Goal: Transaction & Acquisition: Purchase product/service

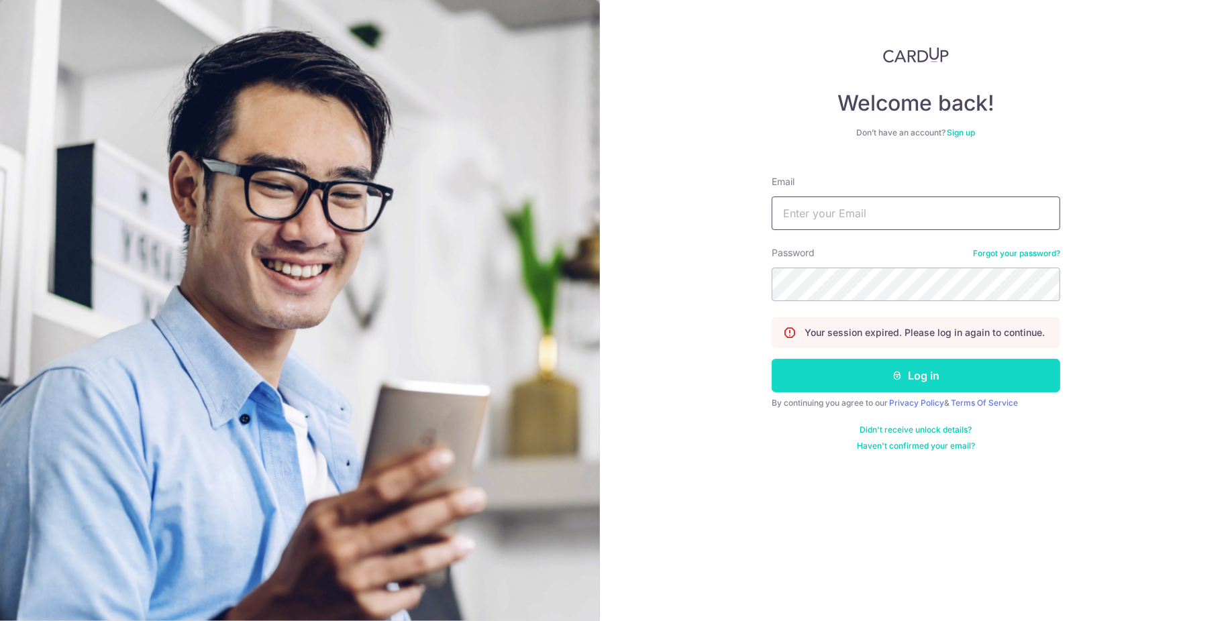
type input "[EMAIL_ADDRESS][DOMAIN_NAME]"
click at [820, 384] on button "Log in" at bounding box center [916, 376] width 288 height 34
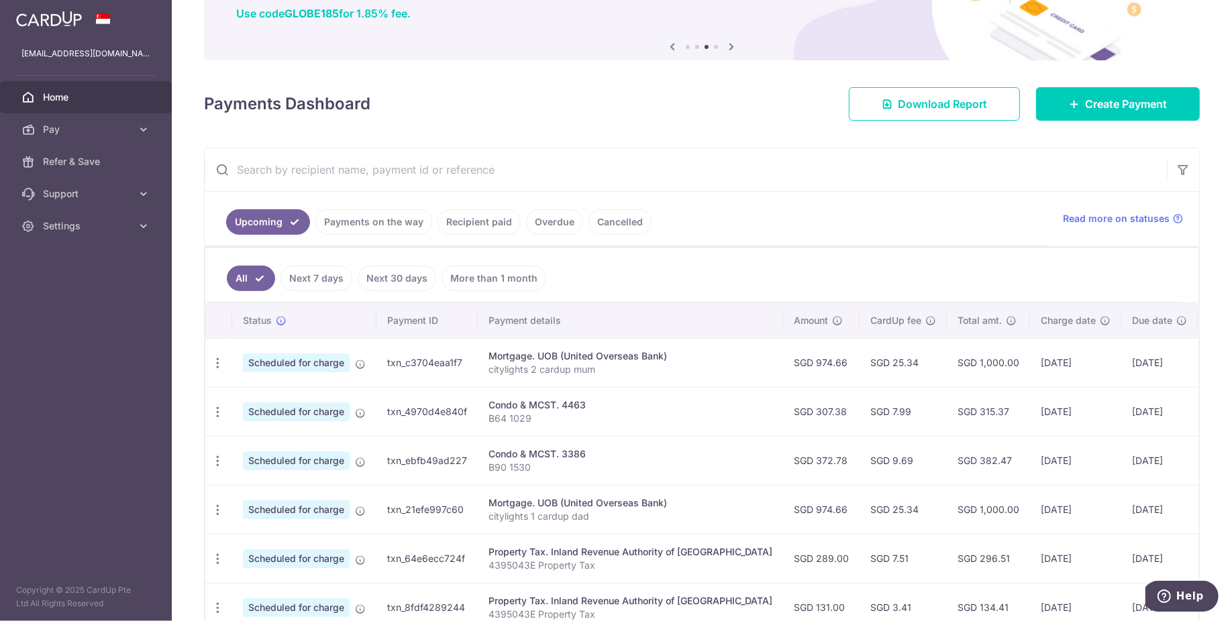
scroll to position [130, 0]
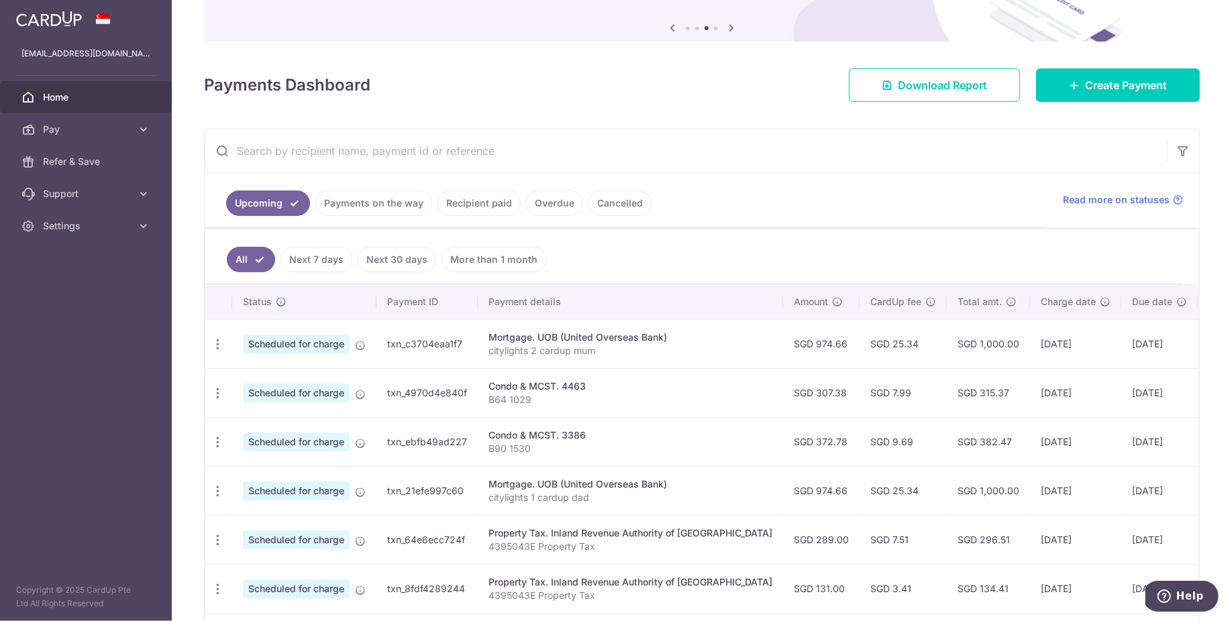
click at [380, 209] on link "Payments on the way" at bounding box center [373, 203] width 117 height 25
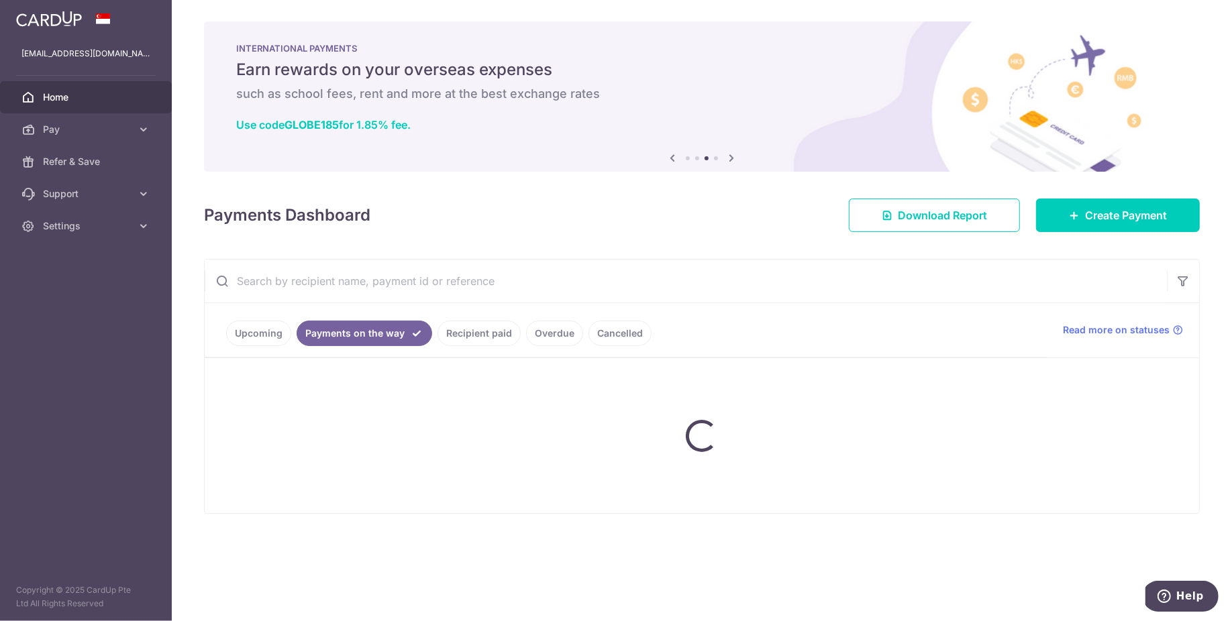
scroll to position [0, 0]
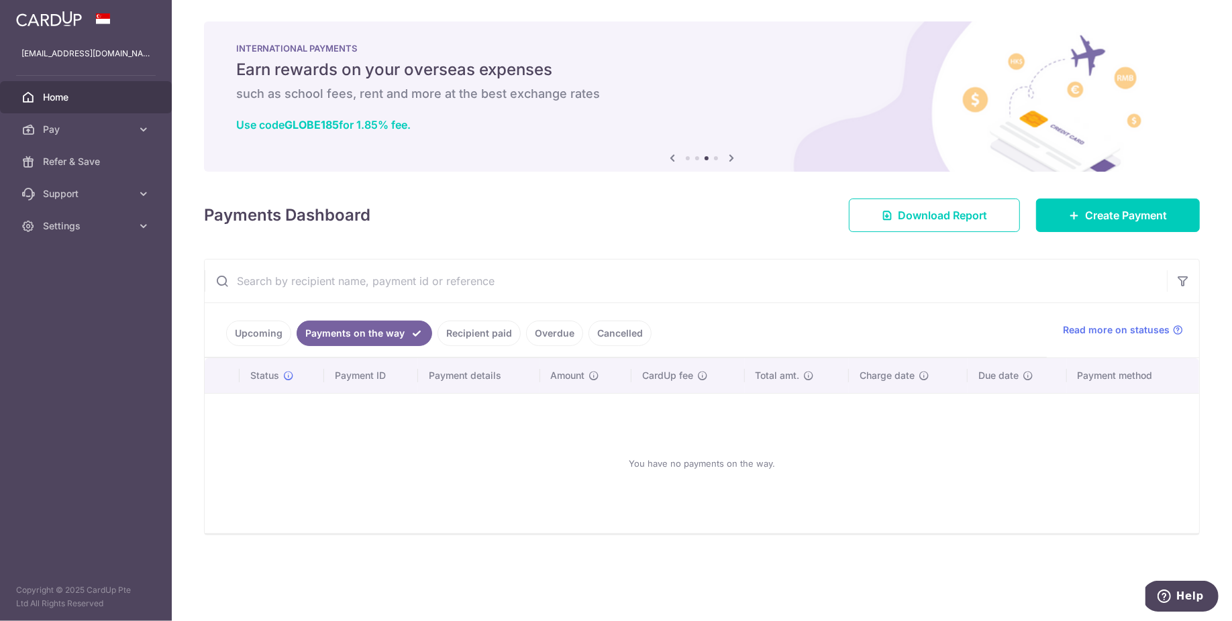
click at [472, 335] on link "Recipient paid" at bounding box center [478, 333] width 83 height 25
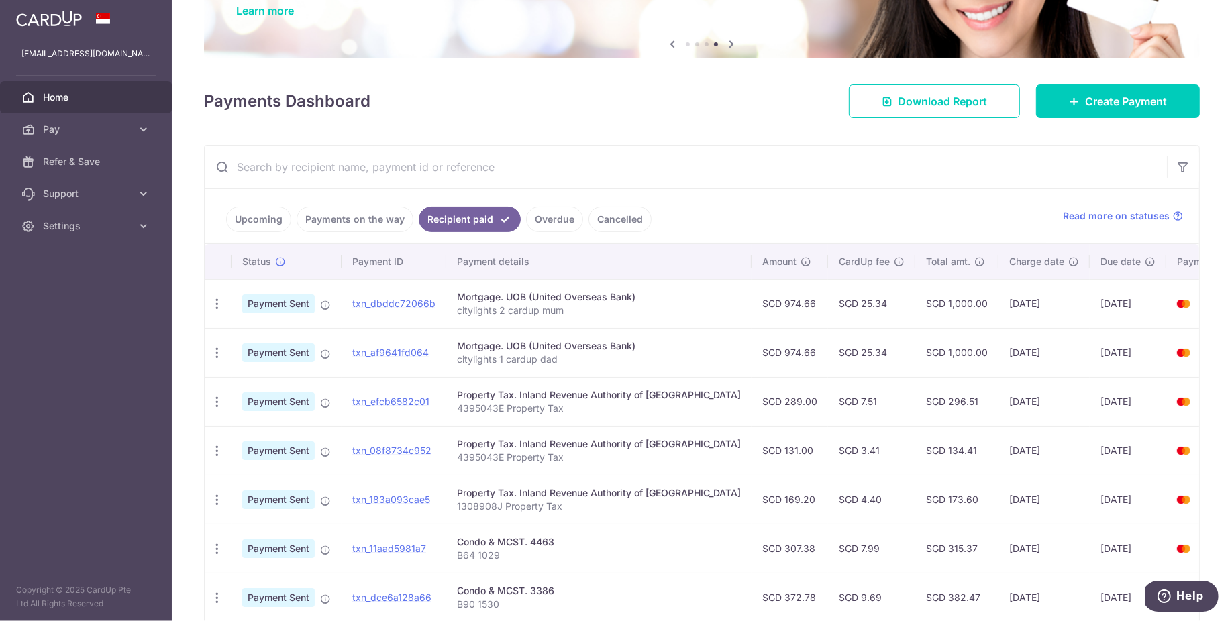
scroll to position [119, 0]
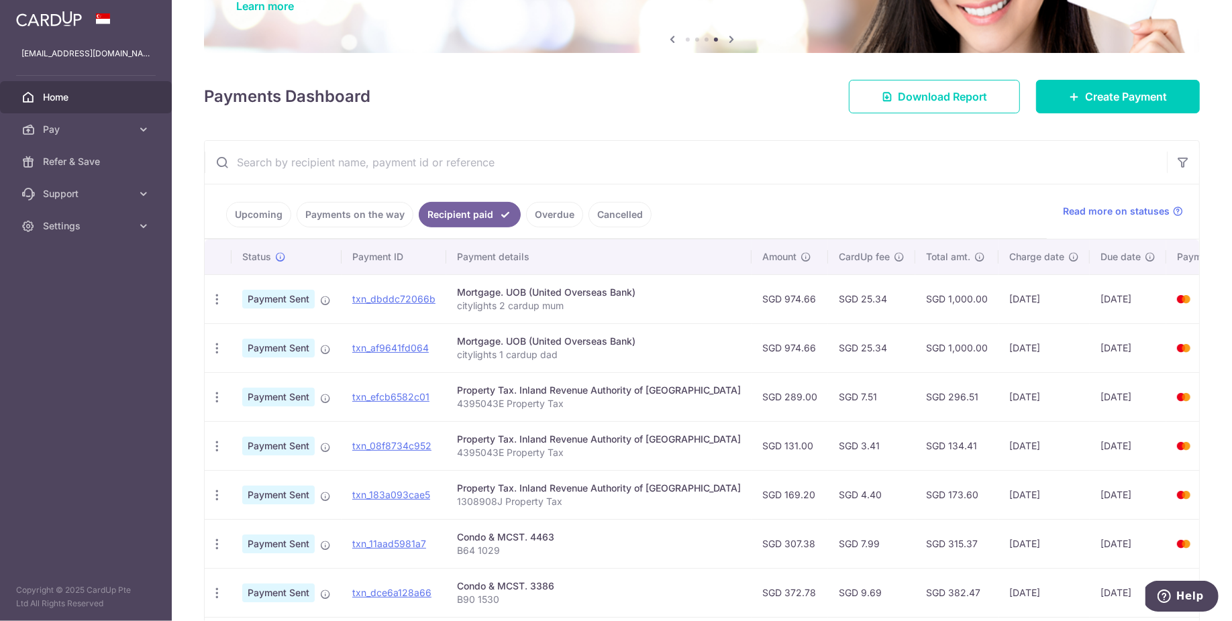
click at [251, 221] on link "Upcoming" at bounding box center [258, 214] width 65 height 25
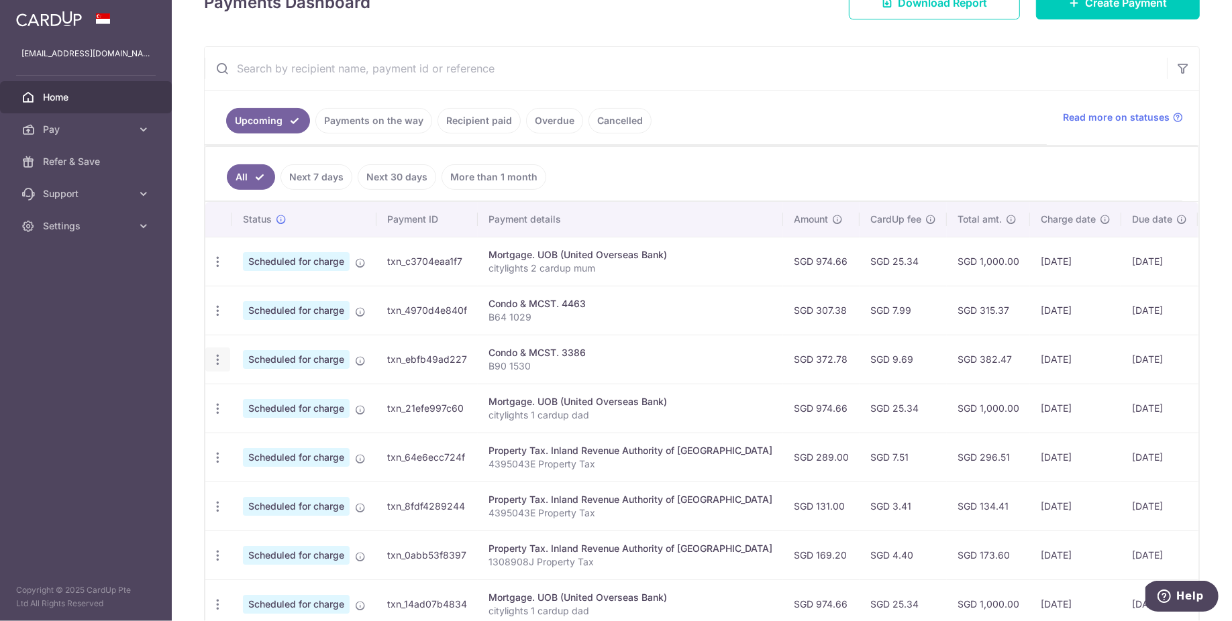
scroll to position [213, 0]
drag, startPoint x: 1022, startPoint y: 403, endPoint x: 1000, endPoint y: 256, distance: 148.7
click at [1000, 256] on tbody "Update payment Cancel payment Upload doc Scheduled for charge txn_c3704eaa1f7 M…" at bounding box center [752, 481] width 1094 height 490
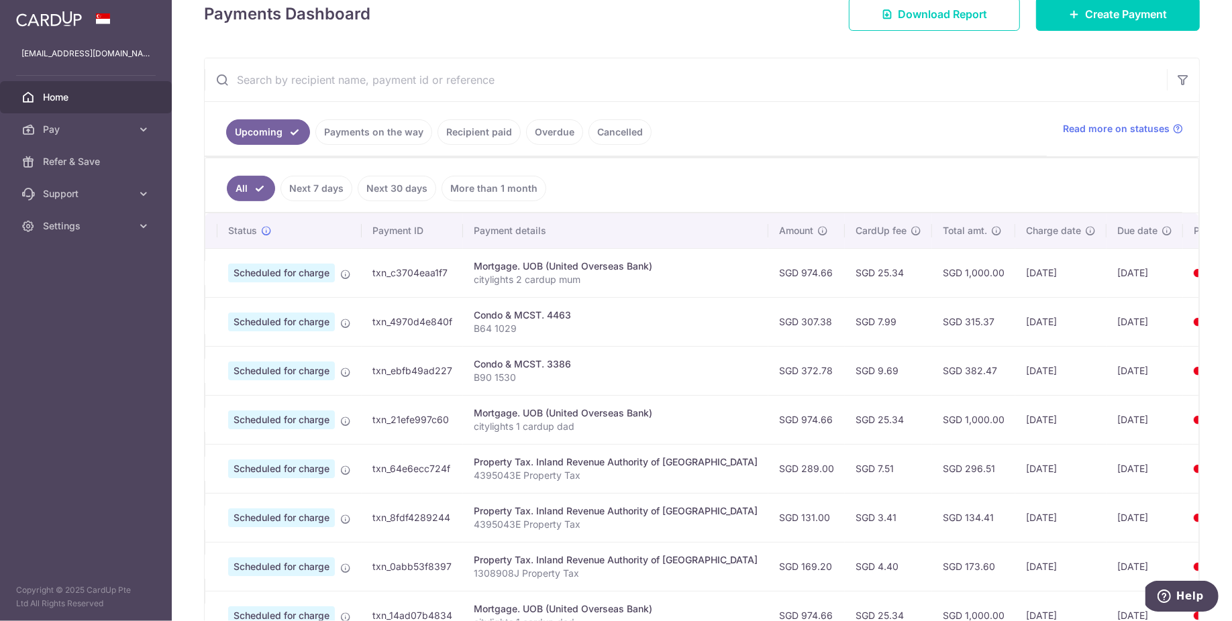
scroll to position [209, 0]
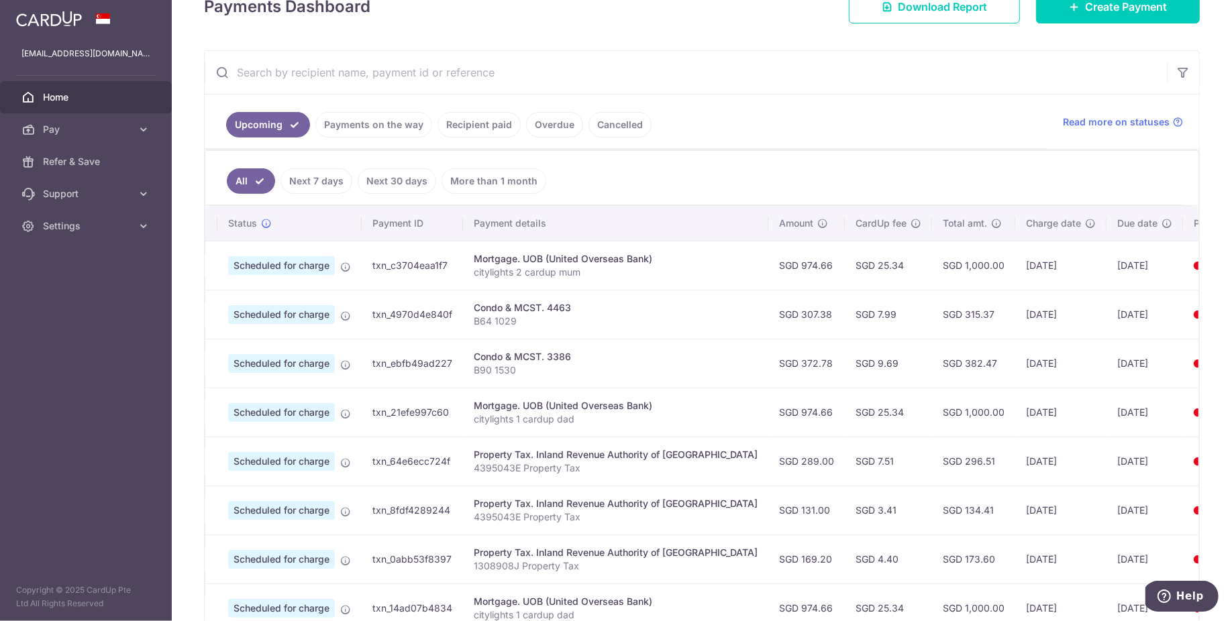
click at [768, 555] on td "SGD 169.20" at bounding box center [806, 559] width 76 height 49
click at [932, 555] on td "SGD 173.60" at bounding box center [973, 559] width 83 height 49
copy td "173.60"
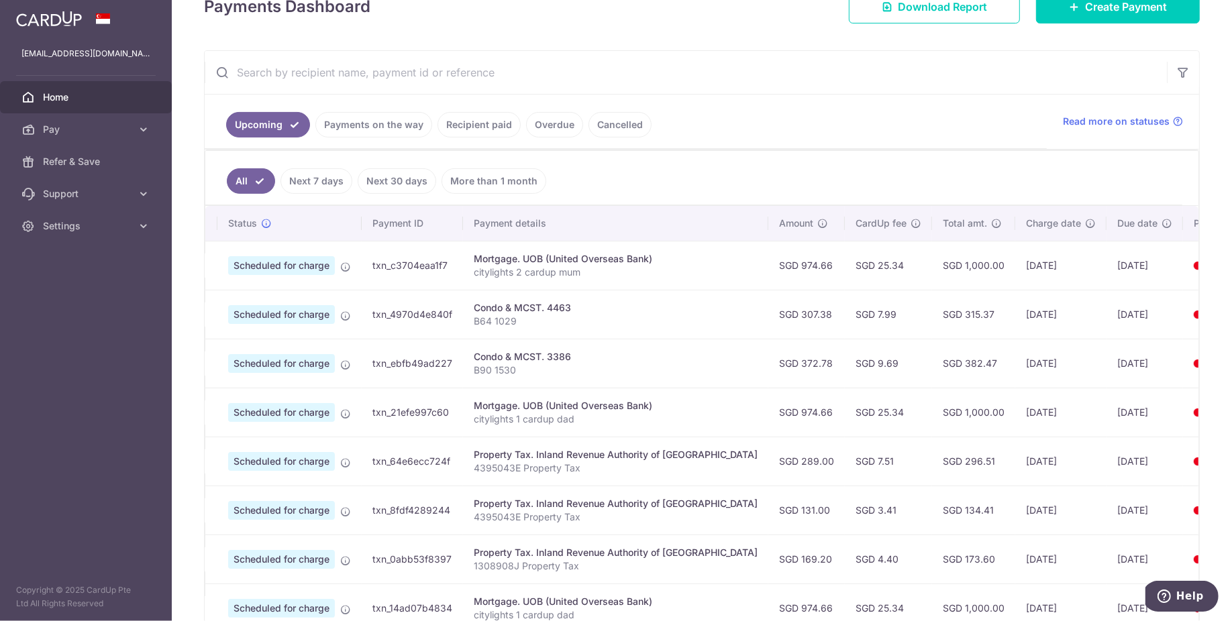
click at [932, 505] on td "SGD 134.41" at bounding box center [973, 510] width 83 height 49
copy td "134.41"
click at [932, 456] on td "SGD 296.51" at bounding box center [973, 461] width 83 height 49
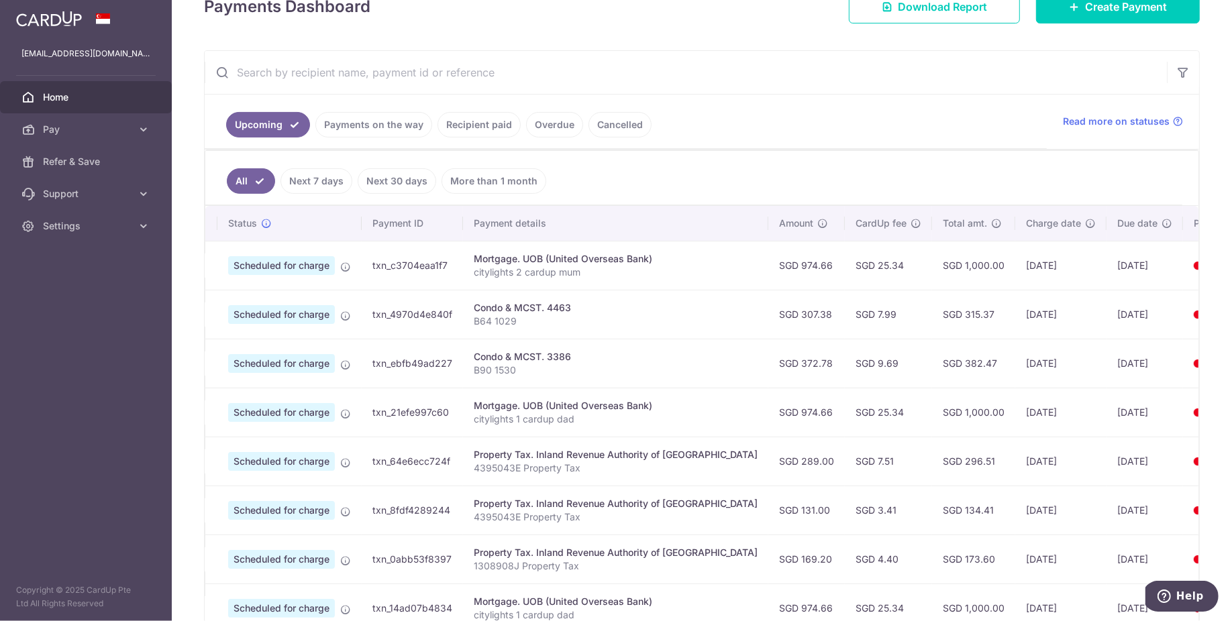
copy td "296.51"
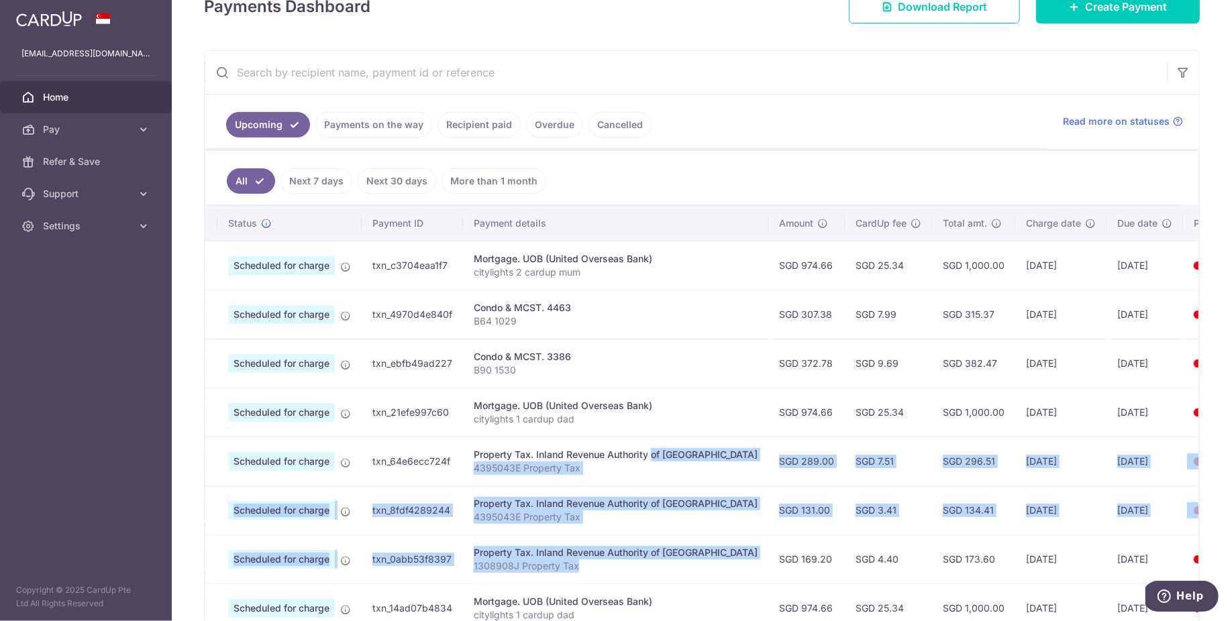
drag, startPoint x: 613, startPoint y: 445, endPoint x: 632, endPoint y: 562, distance: 118.2
click at [632, 562] on tbody "Update payment Cancel payment Upload doc Scheduled for charge txn_c3704eaa1f7 M…" at bounding box center [738, 486] width 1094 height 490
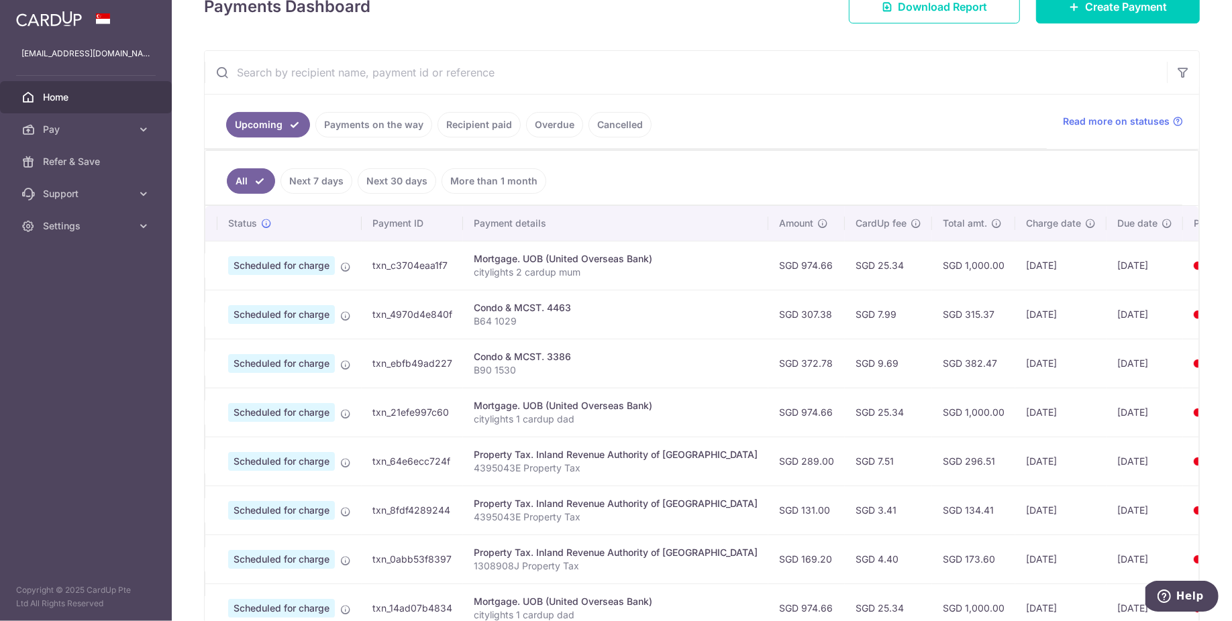
click at [932, 363] on td "SGD 382.47" at bounding box center [973, 363] width 83 height 49
copy td "382.47"
click at [112, 131] on span "Pay" at bounding box center [87, 129] width 89 height 13
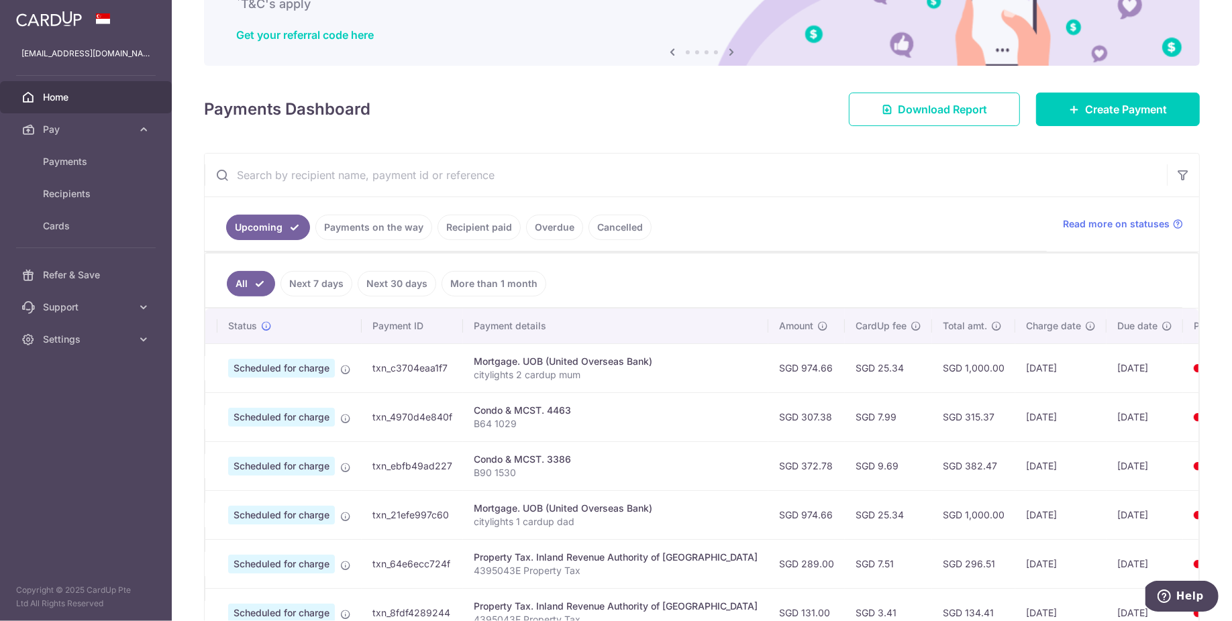
scroll to position [42, 0]
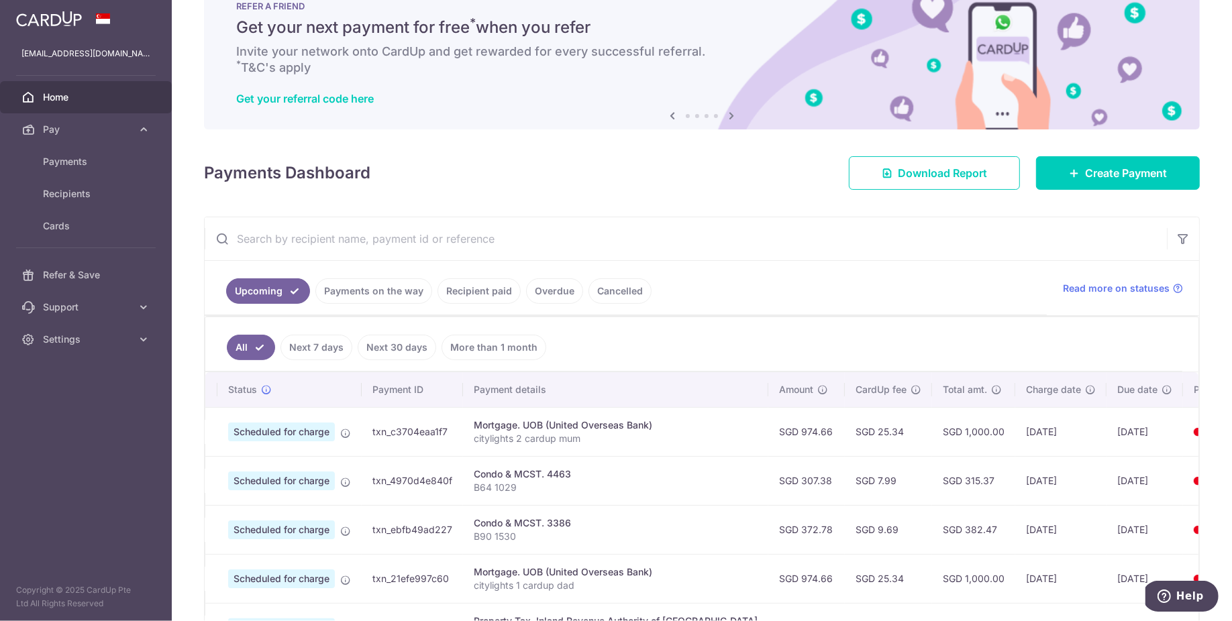
click at [465, 237] on input "text" at bounding box center [686, 238] width 962 height 43
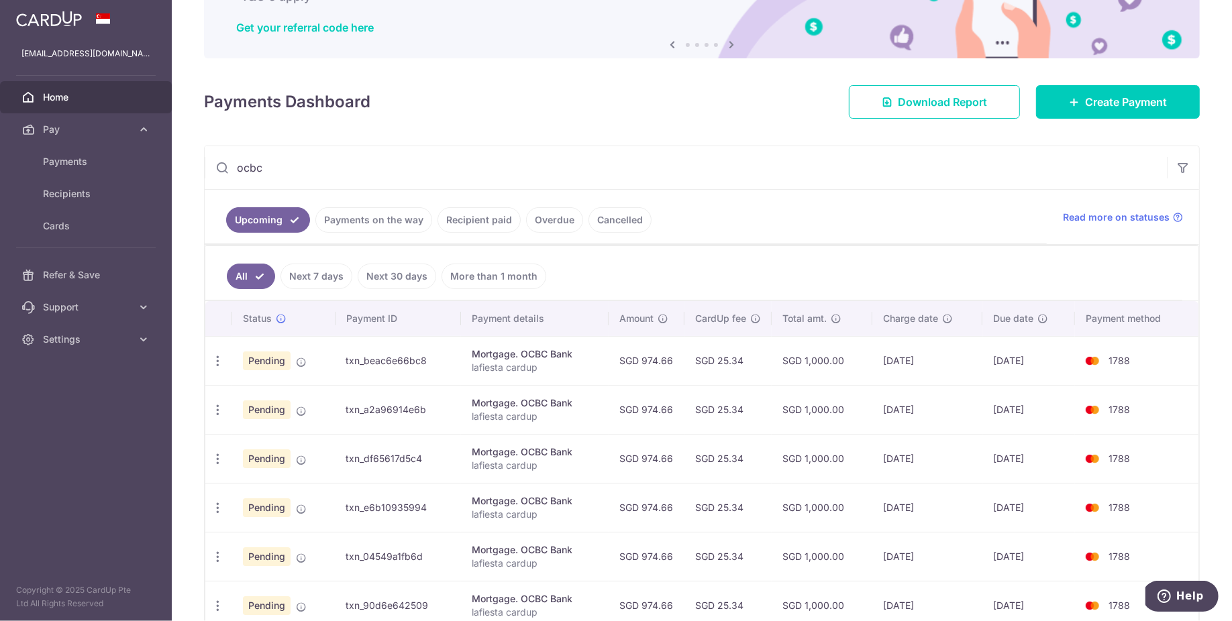
scroll to position [128, 0]
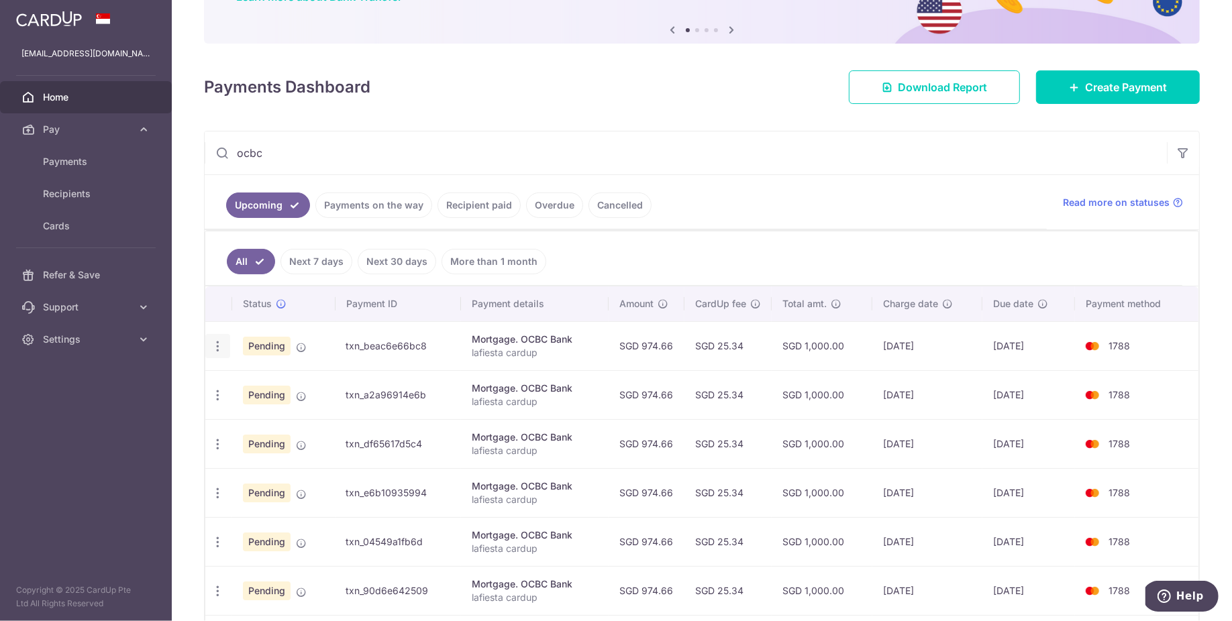
type input "ocbc"
click at [215, 341] on icon "button" at bounding box center [218, 346] width 14 height 14
click at [288, 379] on span "Update payment" at bounding box center [289, 383] width 91 height 16
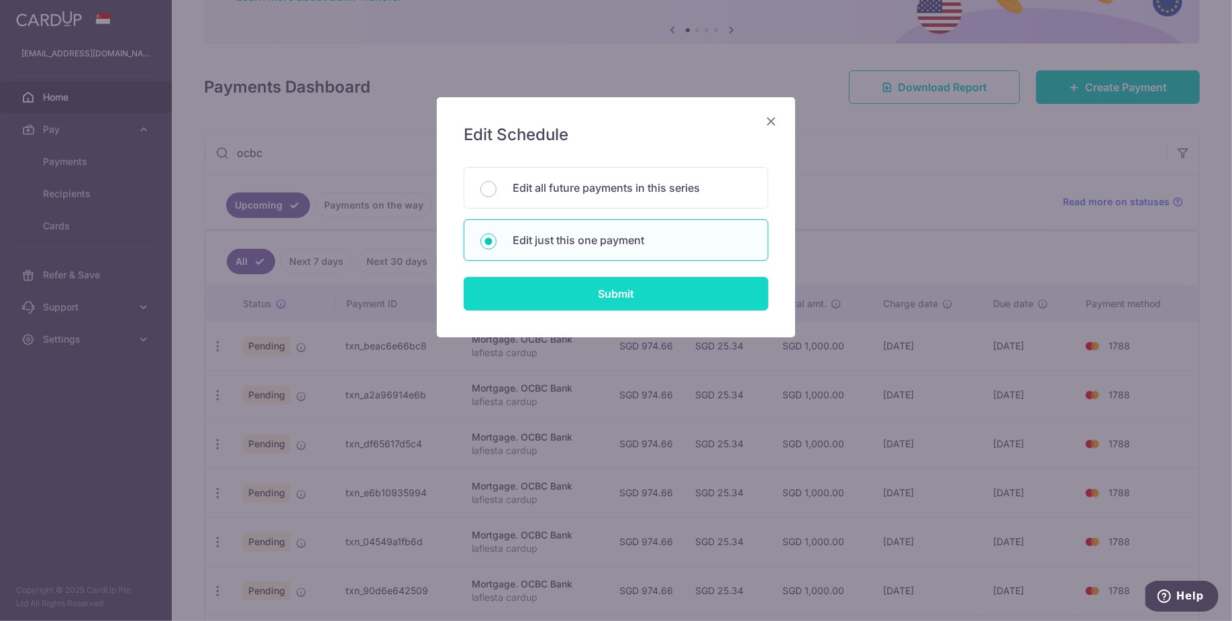
click at [611, 297] on input "Submit" at bounding box center [616, 294] width 305 height 34
radio input "true"
type input "974.66"
type input "10/01/2026"
type input "lafiesta cardup"
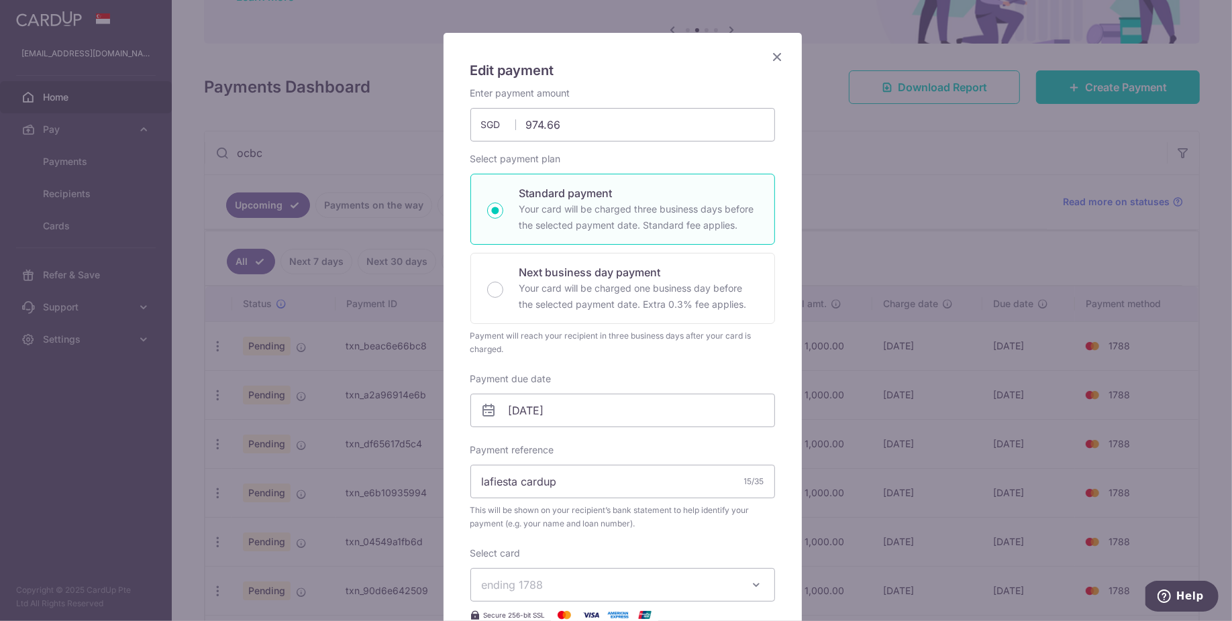
scroll to position [0, 0]
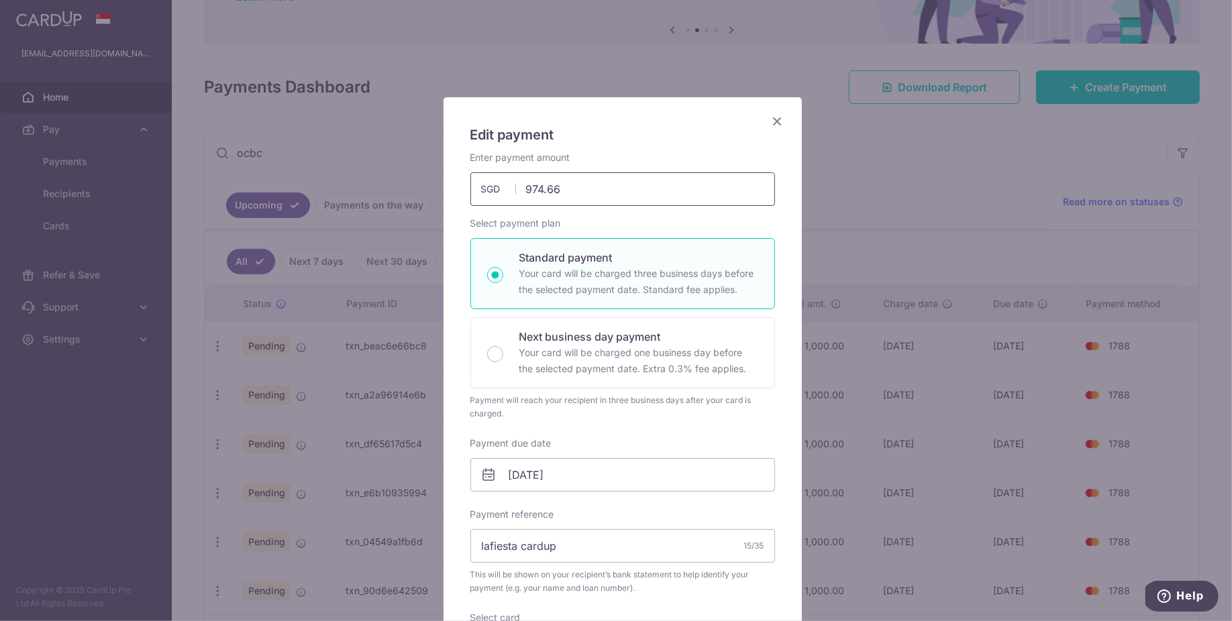
click at [588, 194] on input "974.66" at bounding box center [622, 189] width 305 height 34
drag, startPoint x: 588, startPoint y: 194, endPoint x: 549, endPoint y: 201, distance: 38.9
click at [485, 194] on div "974.66 974.66 SGD" at bounding box center [622, 189] width 305 height 34
drag, startPoint x: 581, startPoint y: 193, endPoint x: 488, endPoint y: 189, distance: 92.6
click at [488, 189] on div "974.66 974.66 SGD" at bounding box center [622, 189] width 305 height 34
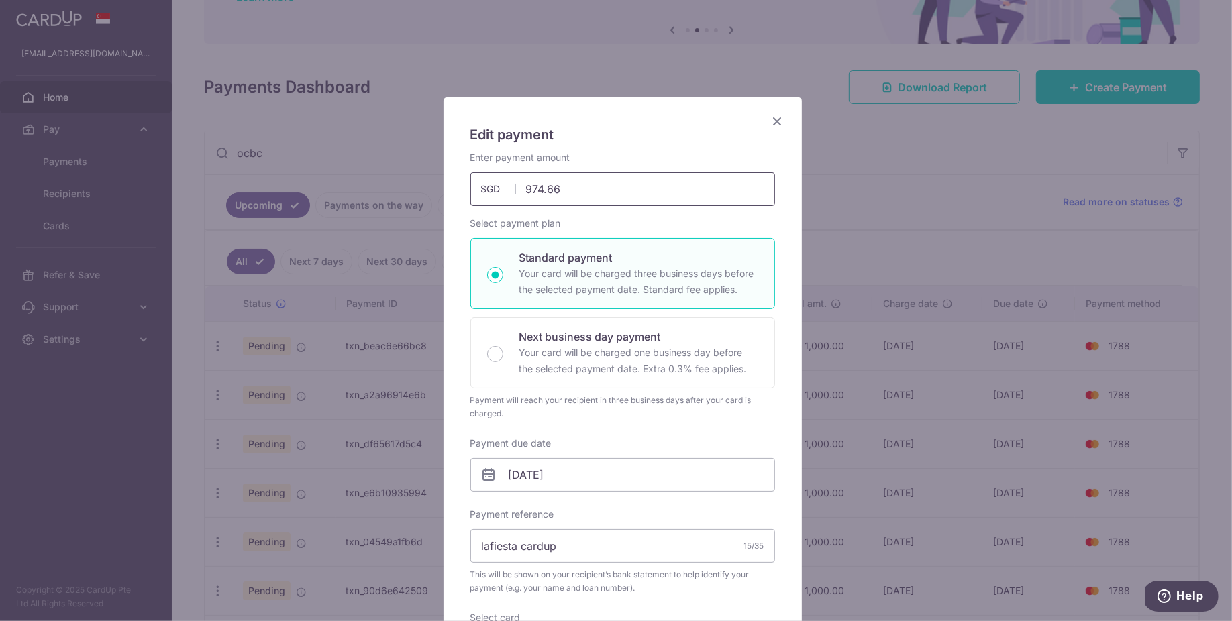
click at [580, 189] on input "974.66" at bounding box center [622, 189] width 305 height 34
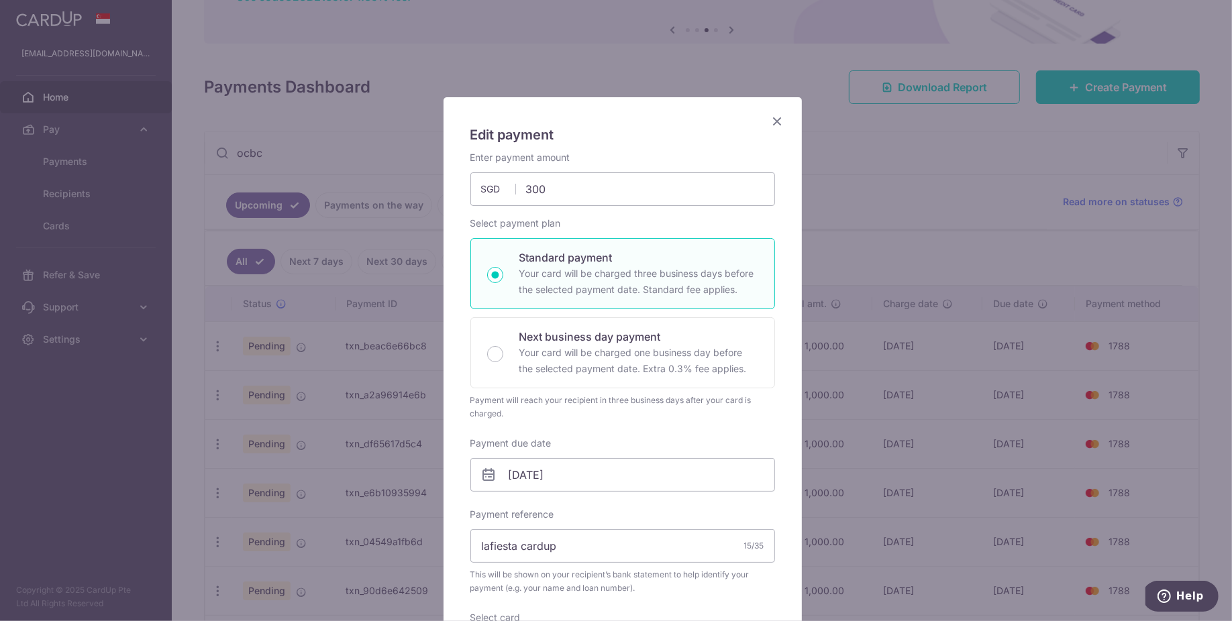
type input "300.00"
click at [643, 217] on div "Select payment plan Standard payment Your card will be charged three business d…" at bounding box center [622, 319] width 305 height 204
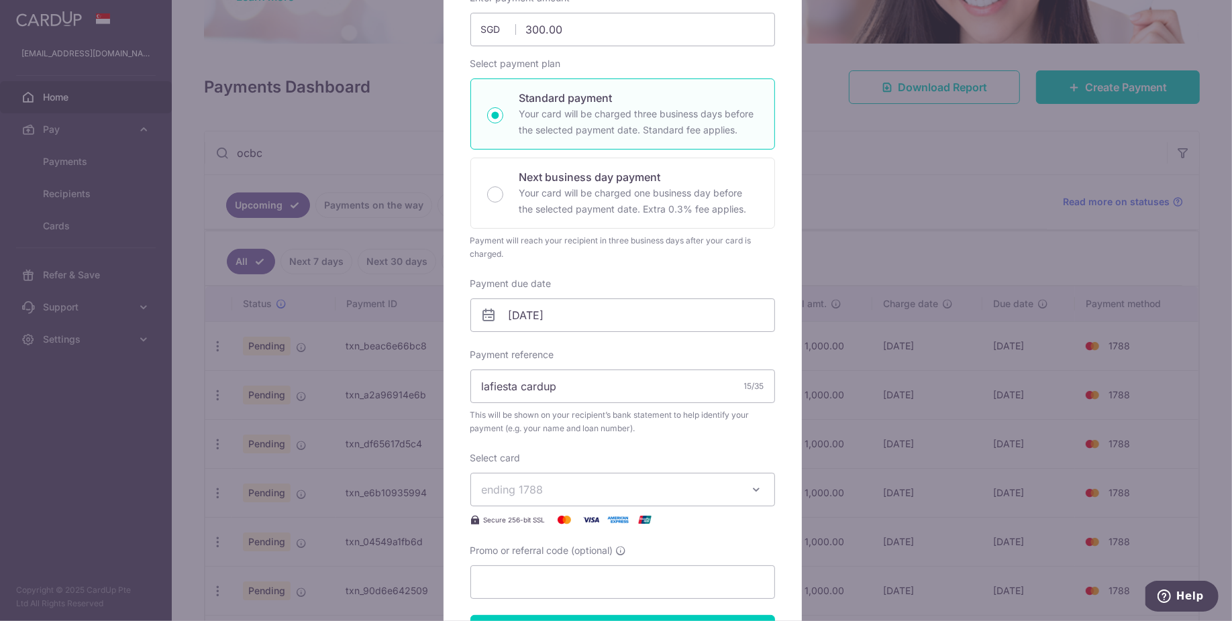
scroll to position [337, 0]
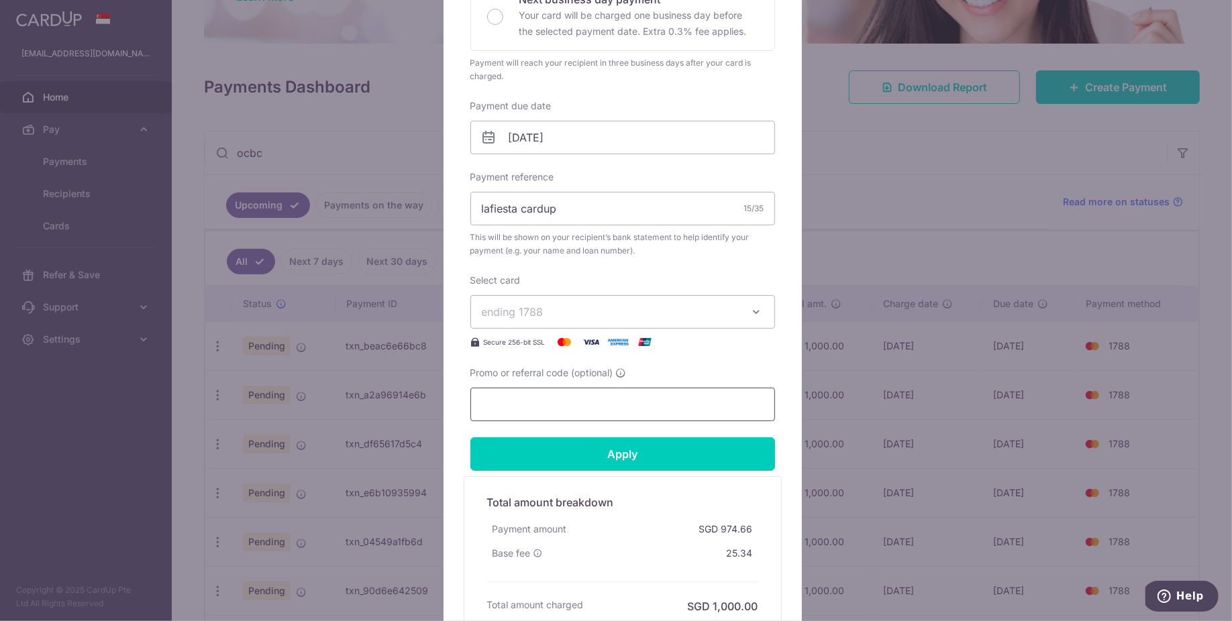
click at [596, 405] on input "Promo or referral code (optional)" at bounding box center [622, 405] width 305 height 34
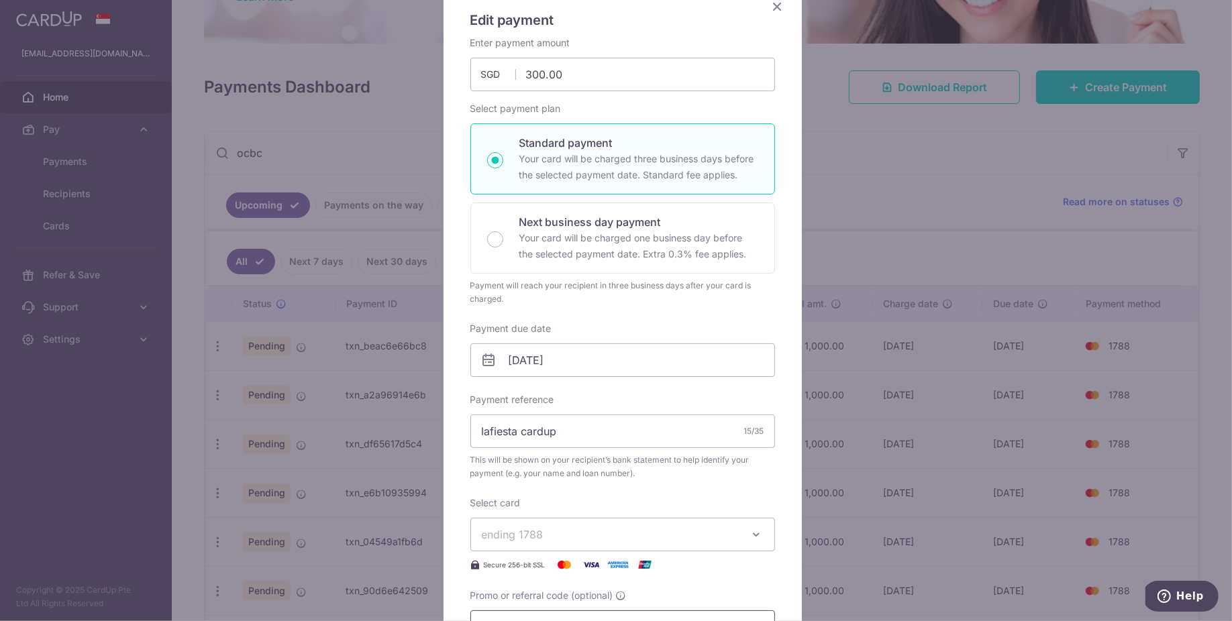
scroll to position [4, 0]
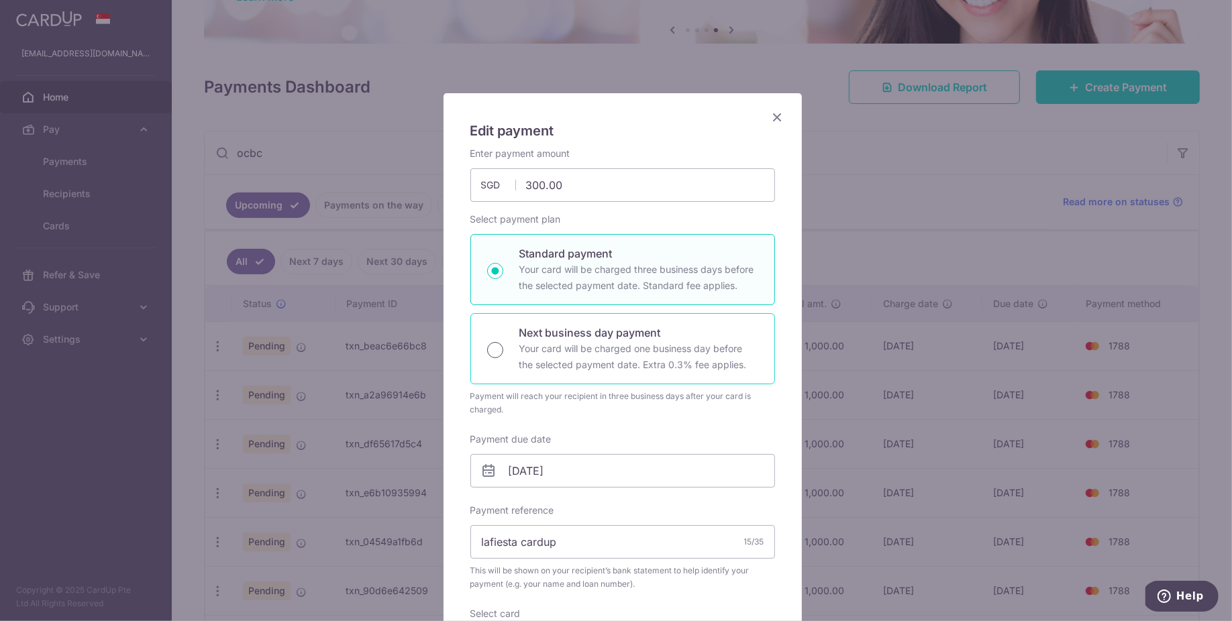
click at [490, 342] on input "Next business day payment Your card will be charged one business day before the…" at bounding box center [495, 350] width 16 height 16
radio input "true"
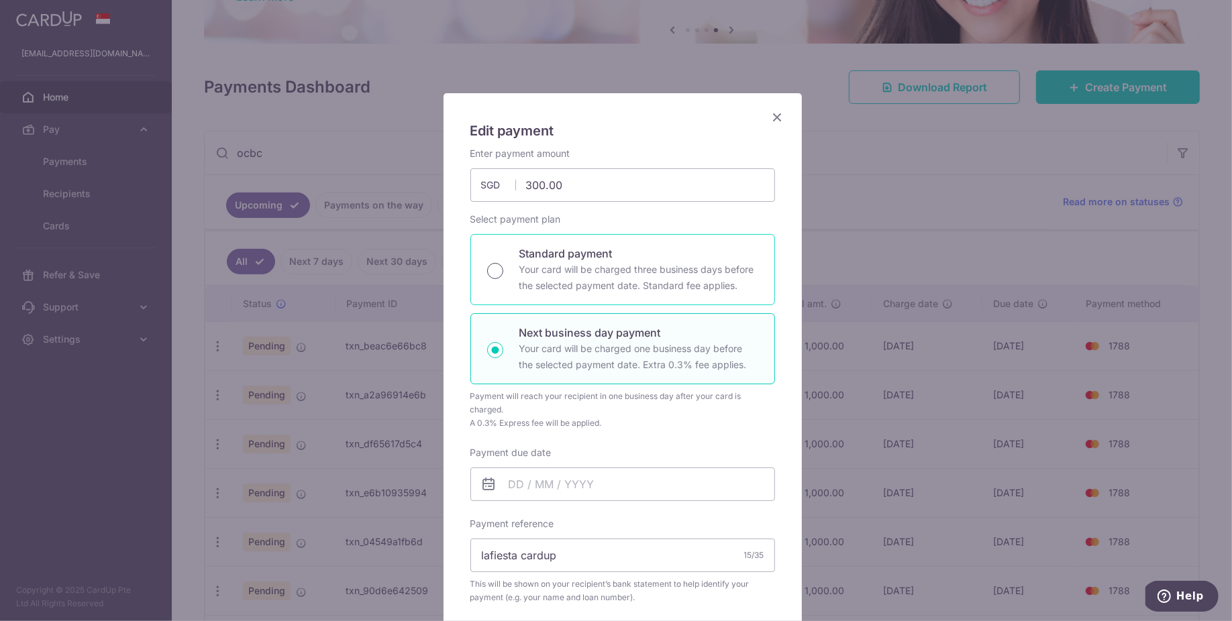
click at [487, 266] on input "Standard payment Your card will be charged three business days before the selec…" at bounding box center [495, 271] width 16 height 16
radio input "true"
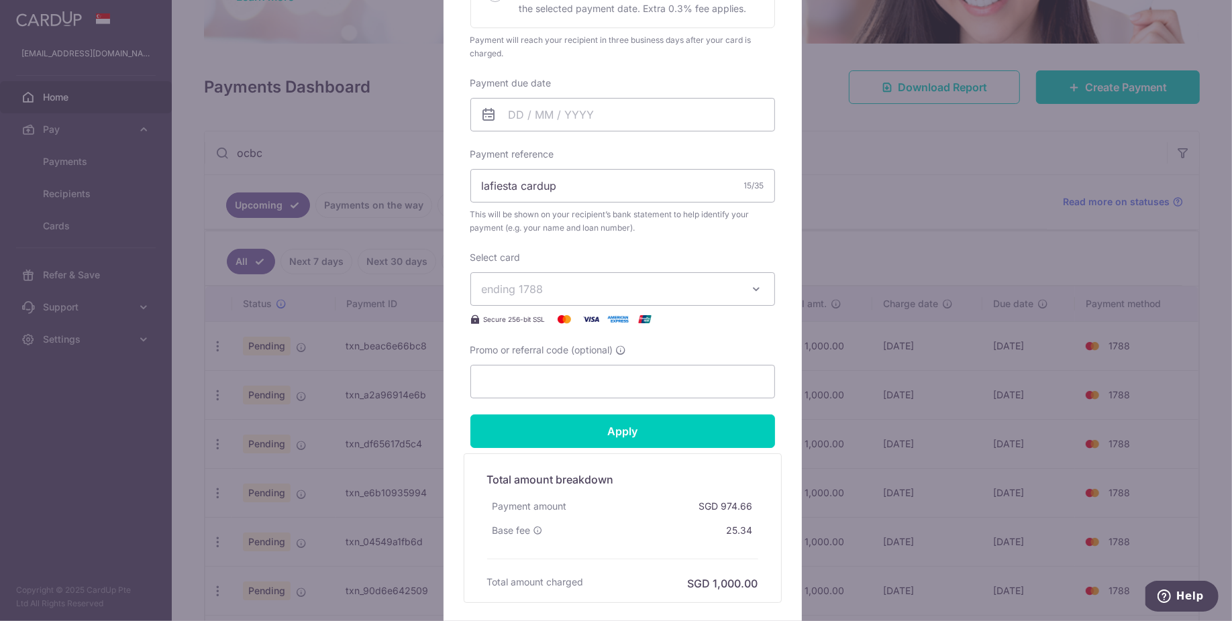
scroll to position [463, 0]
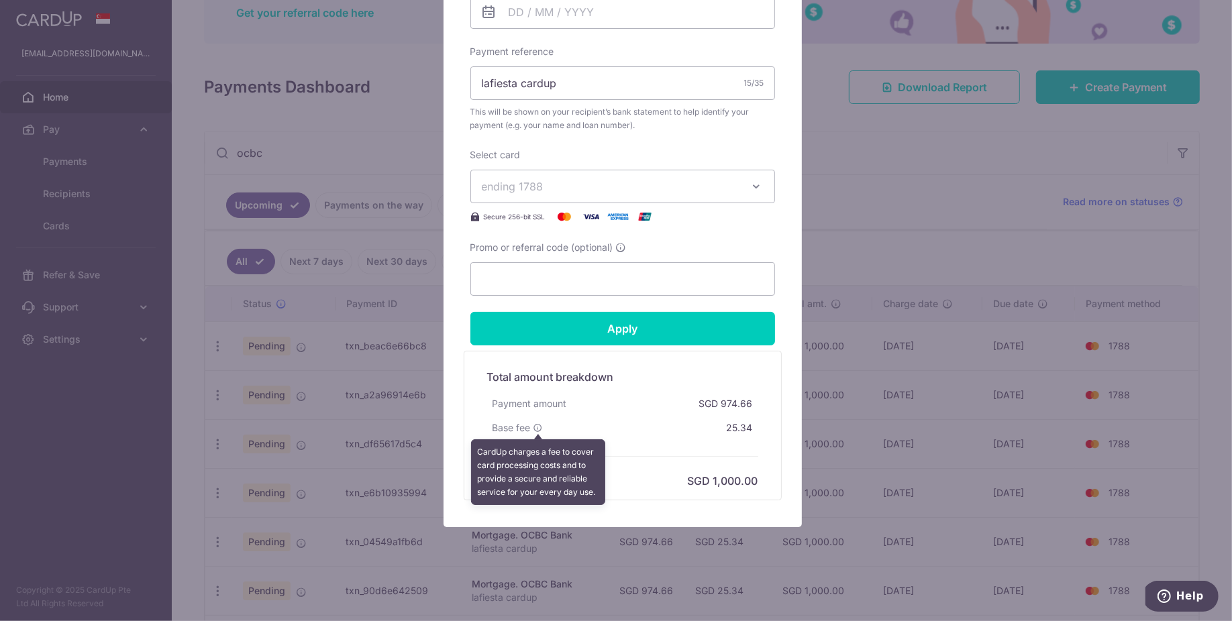
click at [533, 429] on icon at bounding box center [537, 427] width 9 height 9
click at [624, 399] on div "Payment amount SGD 974.66" at bounding box center [622, 404] width 271 height 24
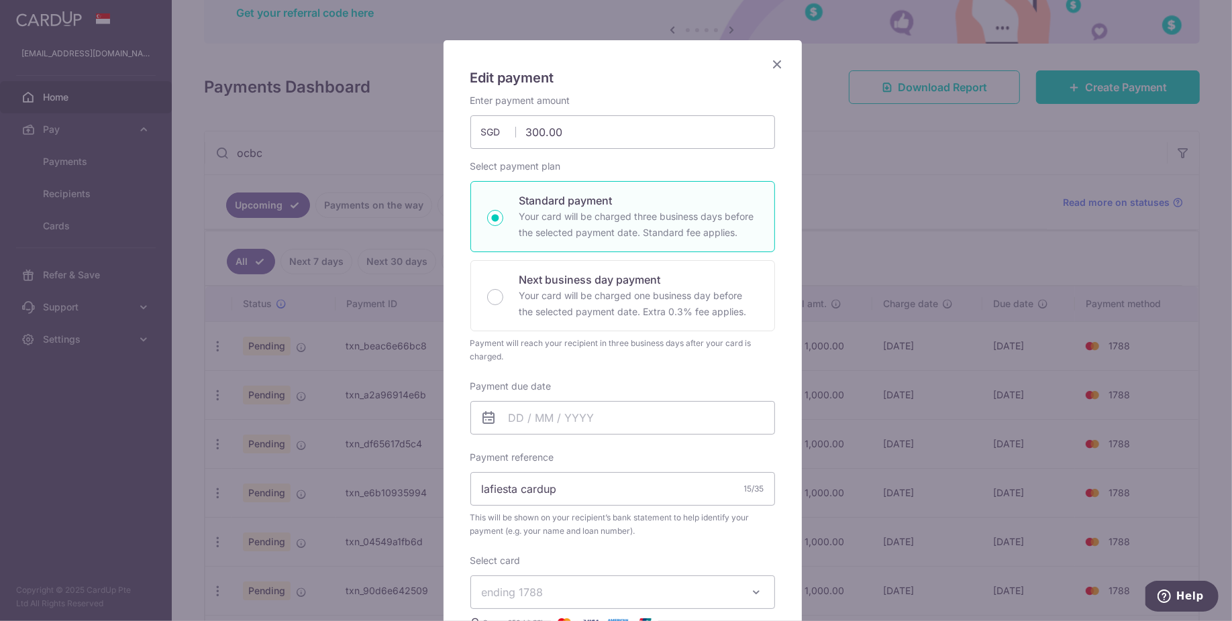
scroll to position [0, 0]
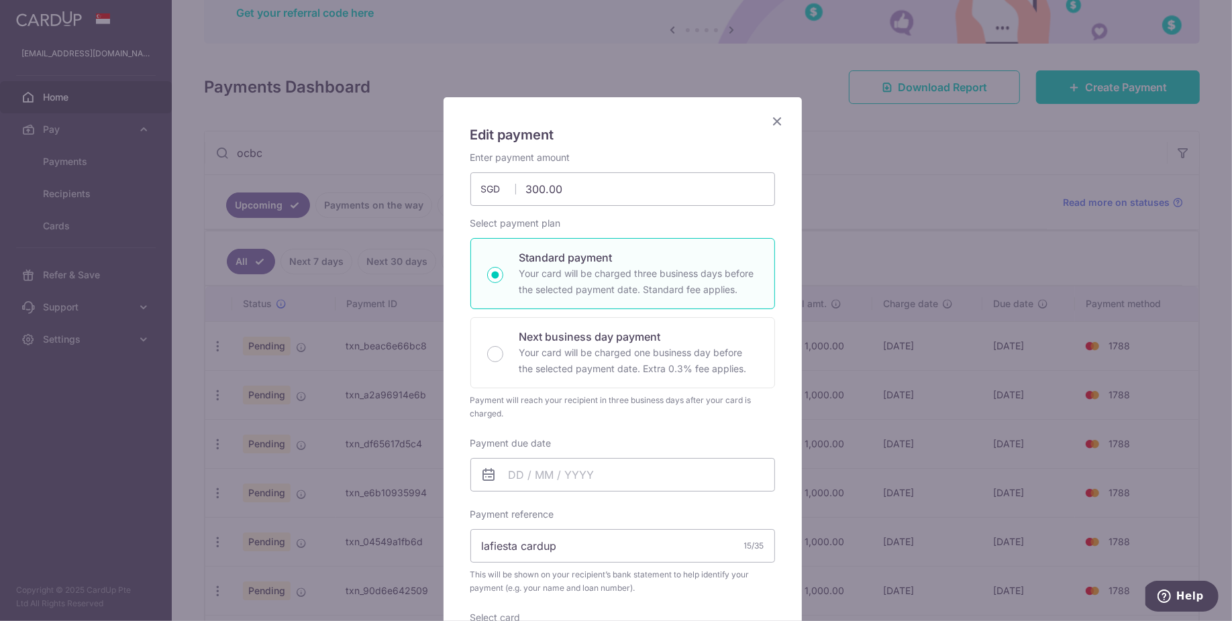
click at [770, 124] on icon "Close" at bounding box center [778, 121] width 16 height 17
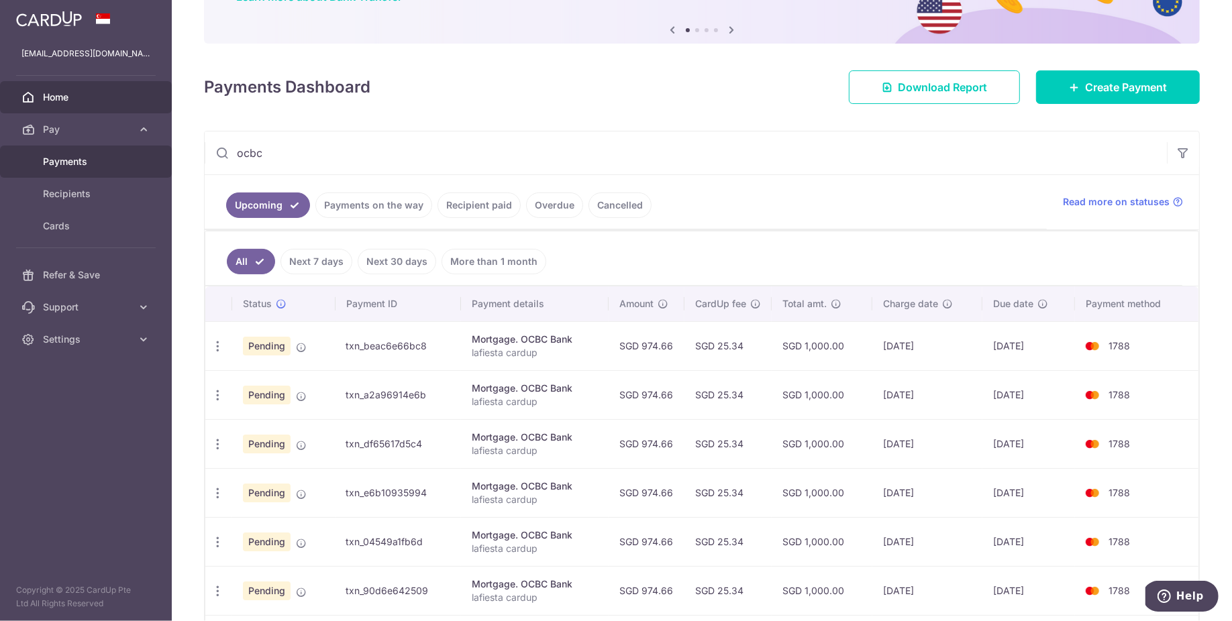
click at [91, 165] on span "Payments" at bounding box center [87, 161] width 89 height 13
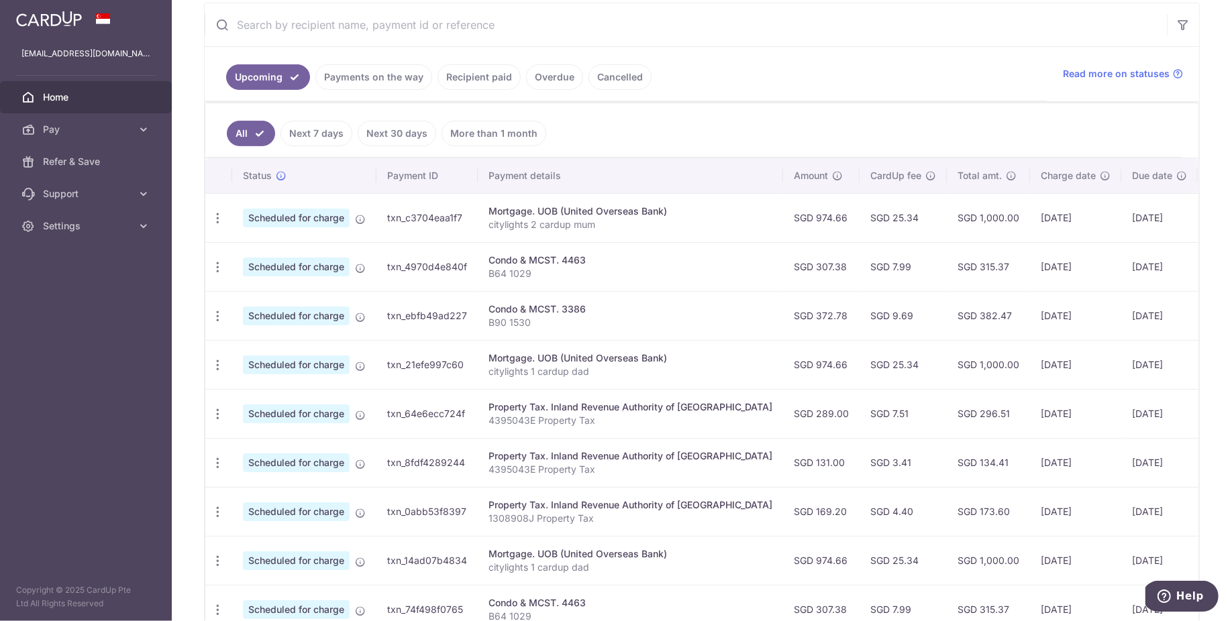
scroll to position [258, 0]
click at [566, 512] on p "1308908J Property Tax" at bounding box center [630, 516] width 284 height 13
click at [783, 506] on td "SGD 169.20" at bounding box center [821, 509] width 76 height 49
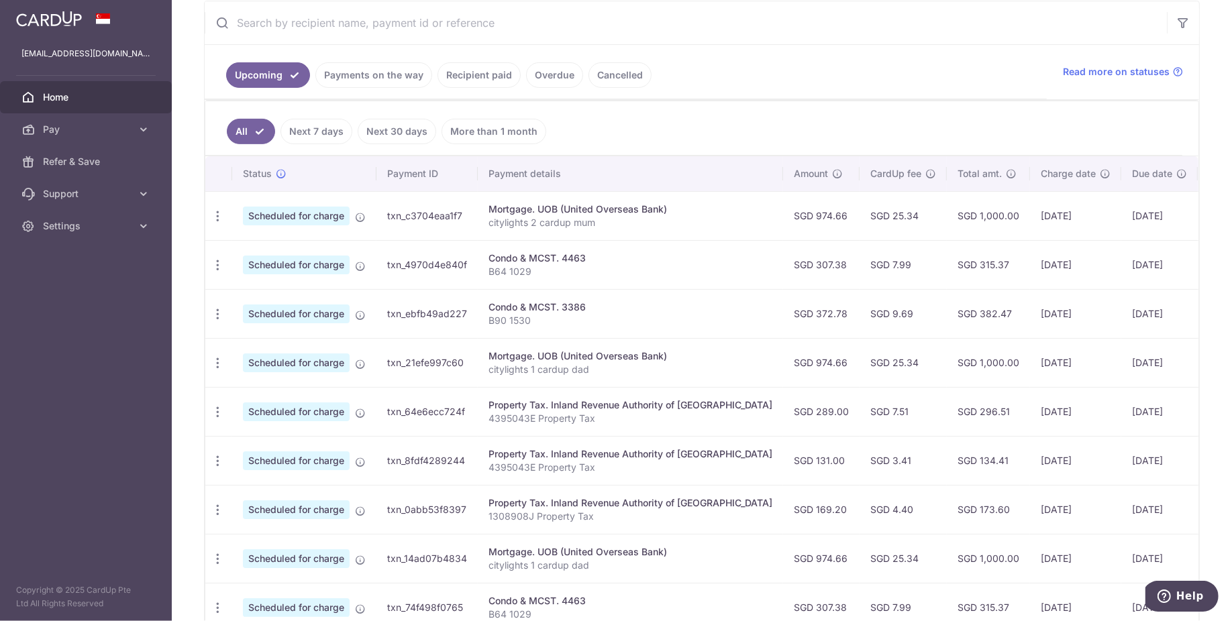
copy td "169.20"
click at [783, 454] on td "SGD 131.00" at bounding box center [821, 460] width 76 height 49
copy td "131.00"
click at [784, 503] on td "SGD 169.20" at bounding box center [821, 509] width 76 height 49
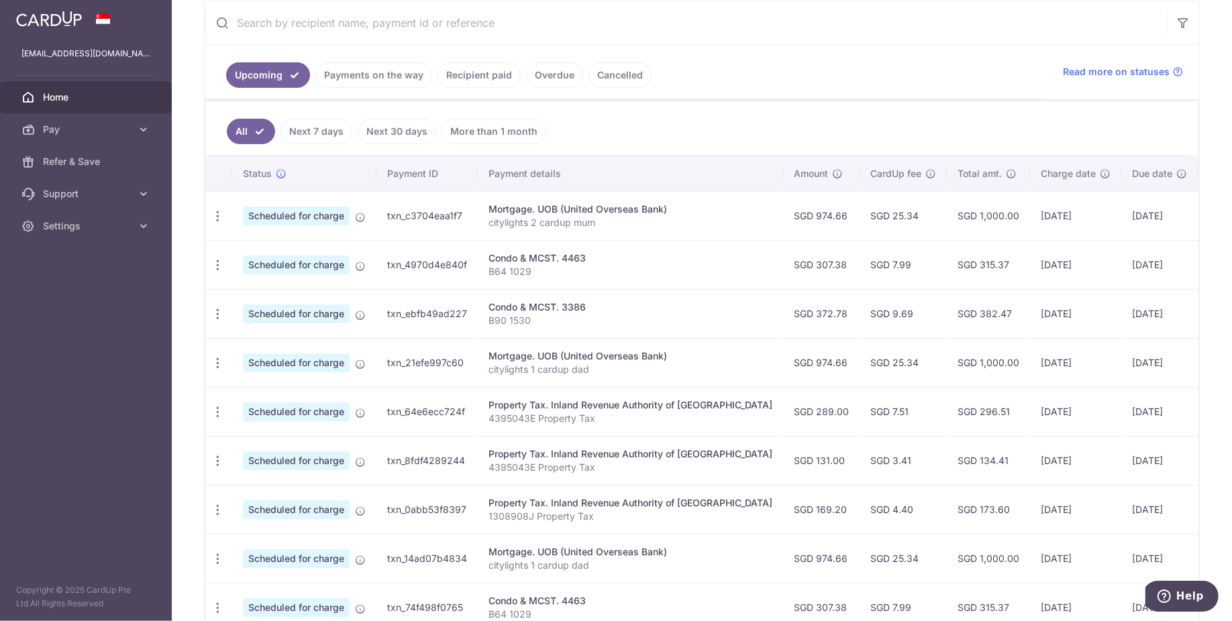
click at [784, 502] on td "SGD 169.20" at bounding box center [821, 509] width 76 height 49
click at [784, 313] on td "SGD 372.78" at bounding box center [821, 313] width 76 height 49
copy td "372.78"
click at [786, 262] on td "SGD 307.38" at bounding box center [821, 264] width 76 height 49
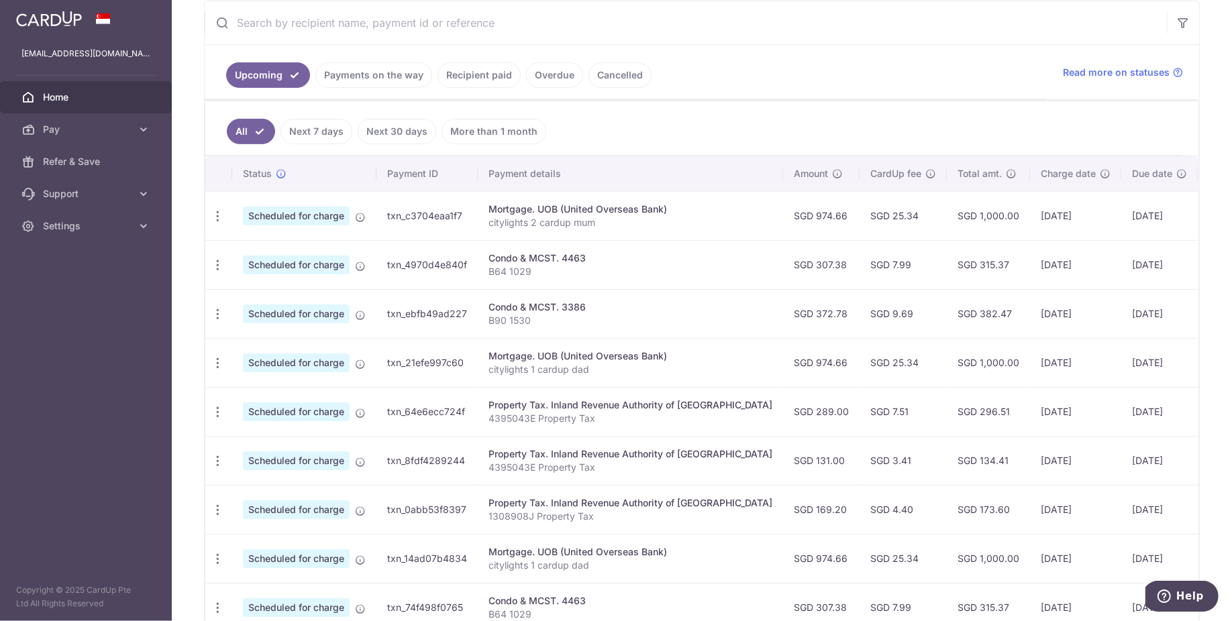
click at [786, 262] on td "SGD 307.38" at bounding box center [821, 264] width 76 height 49
copy td "307.38"
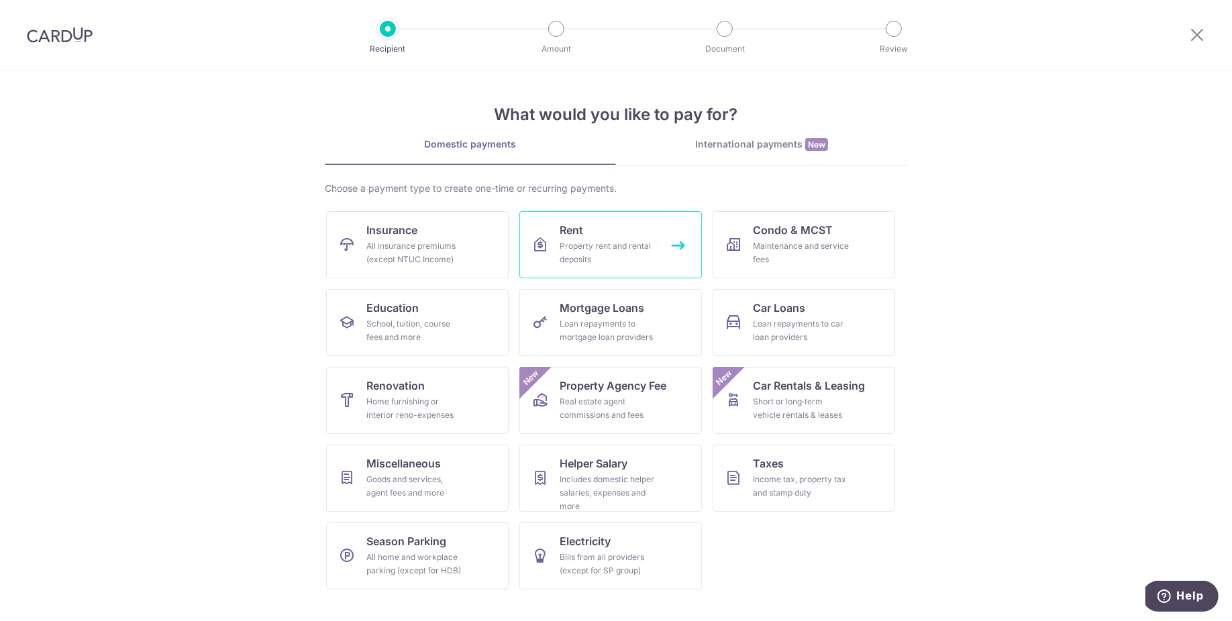
click at [643, 259] on div "Property rent and rental deposits" at bounding box center [608, 253] width 97 height 27
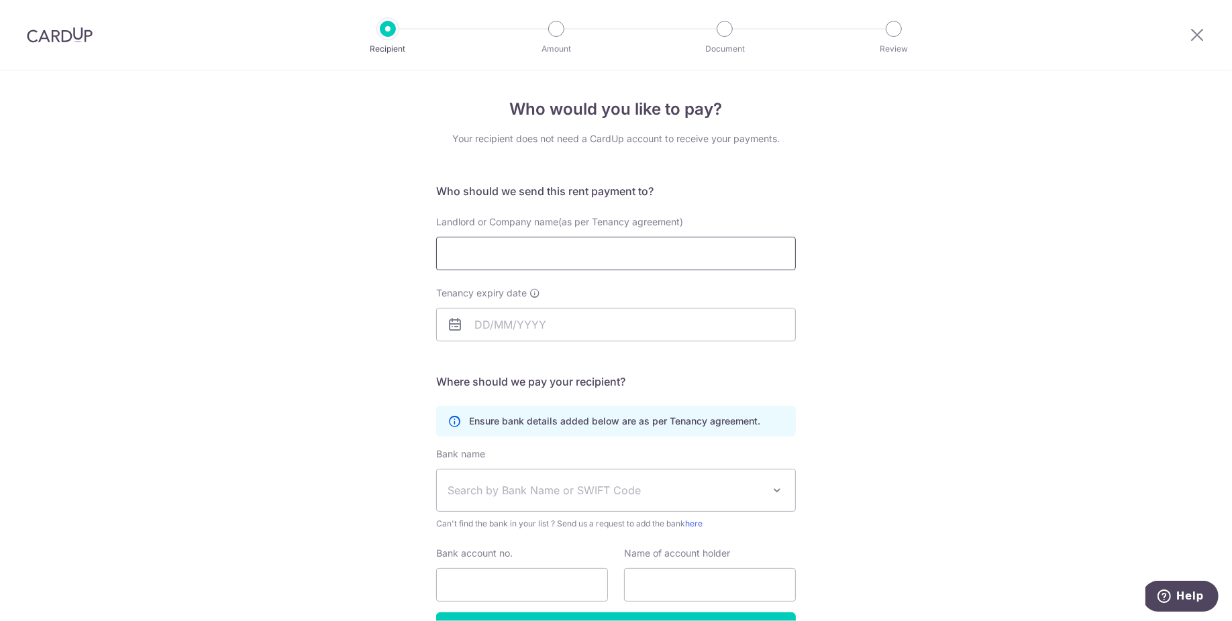
click at [643, 260] on input "Landlord or Company name(as per Tenancy agreement)" at bounding box center [616, 254] width 360 height 34
click at [303, 388] on div "Who would you like to pay? Your recipient does not need a CardUp account to rec…" at bounding box center [616, 389] width 1232 height 639
click at [55, 33] on img at bounding box center [60, 35] width 66 height 16
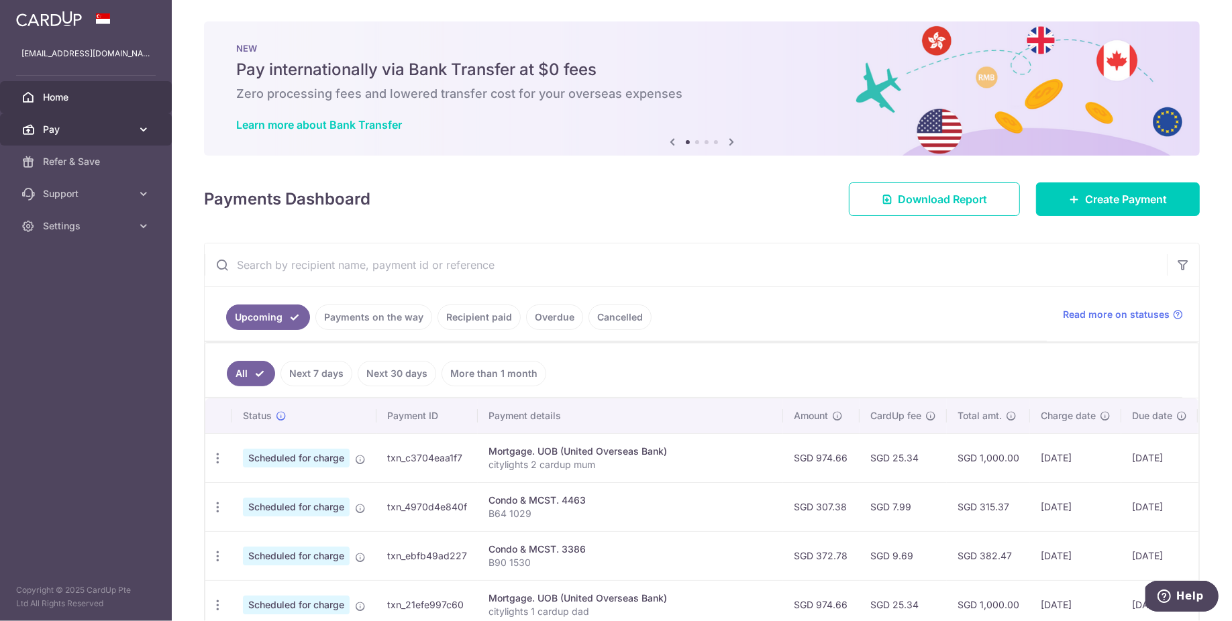
click at [68, 134] on span "Pay" at bounding box center [87, 129] width 89 height 13
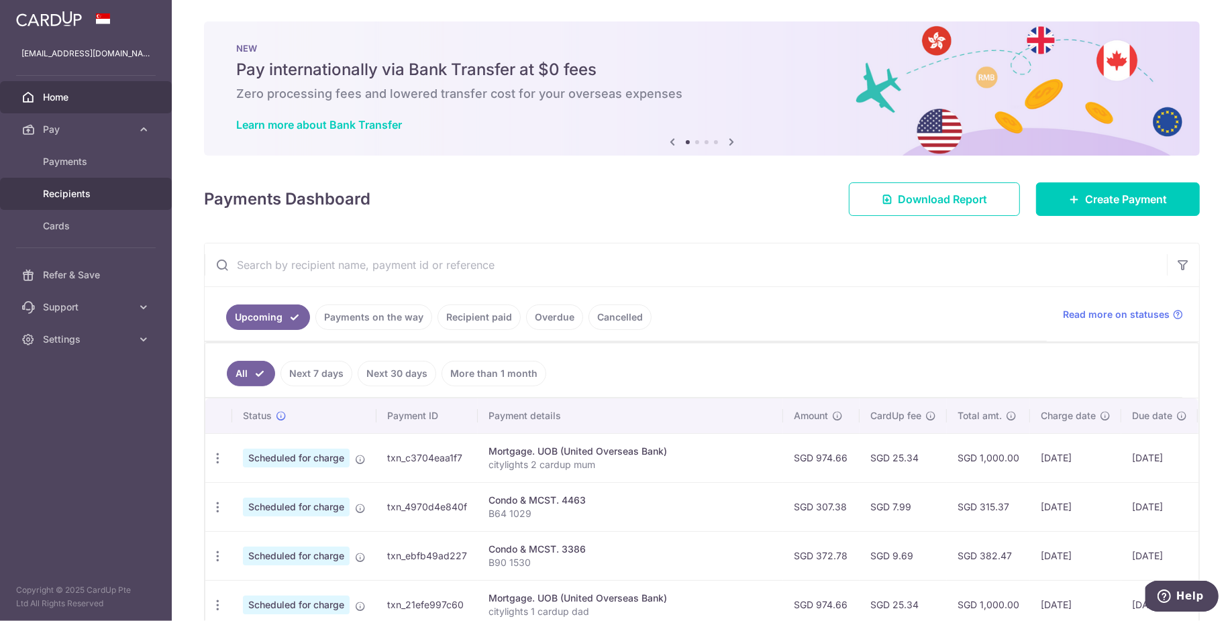
click at [85, 195] on span "Recipients" at bounding box center [87, 193] width 89 height 13
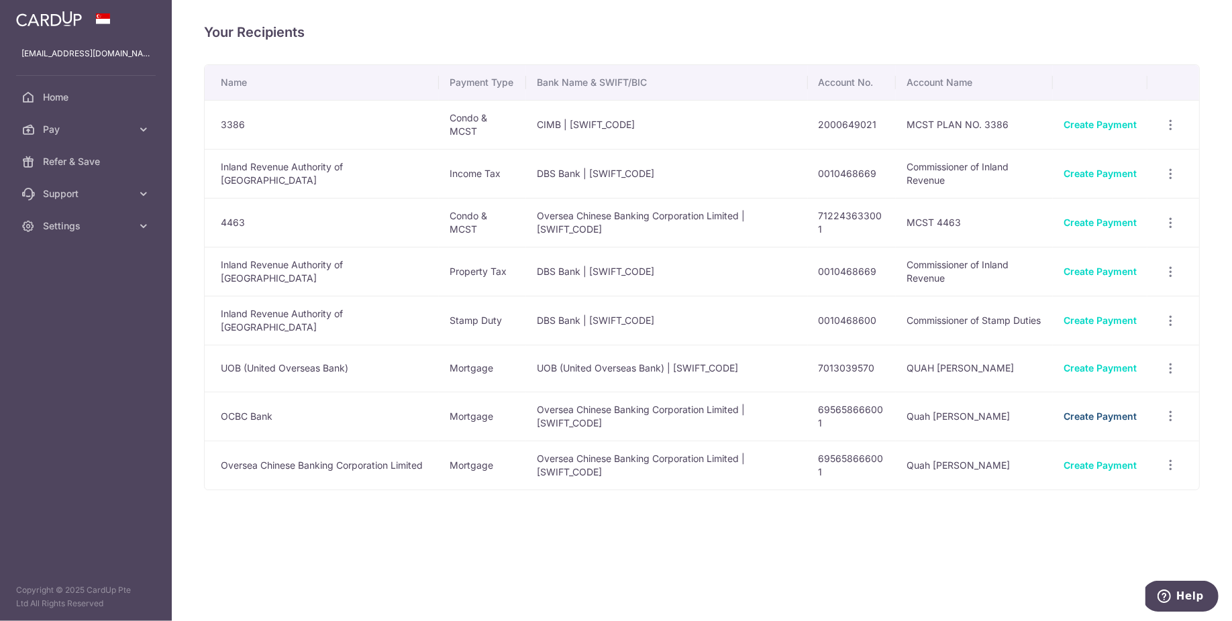
click at [1112, 411] on link "Create Payment" at bounding box center [1099, 416] width 73 height 11
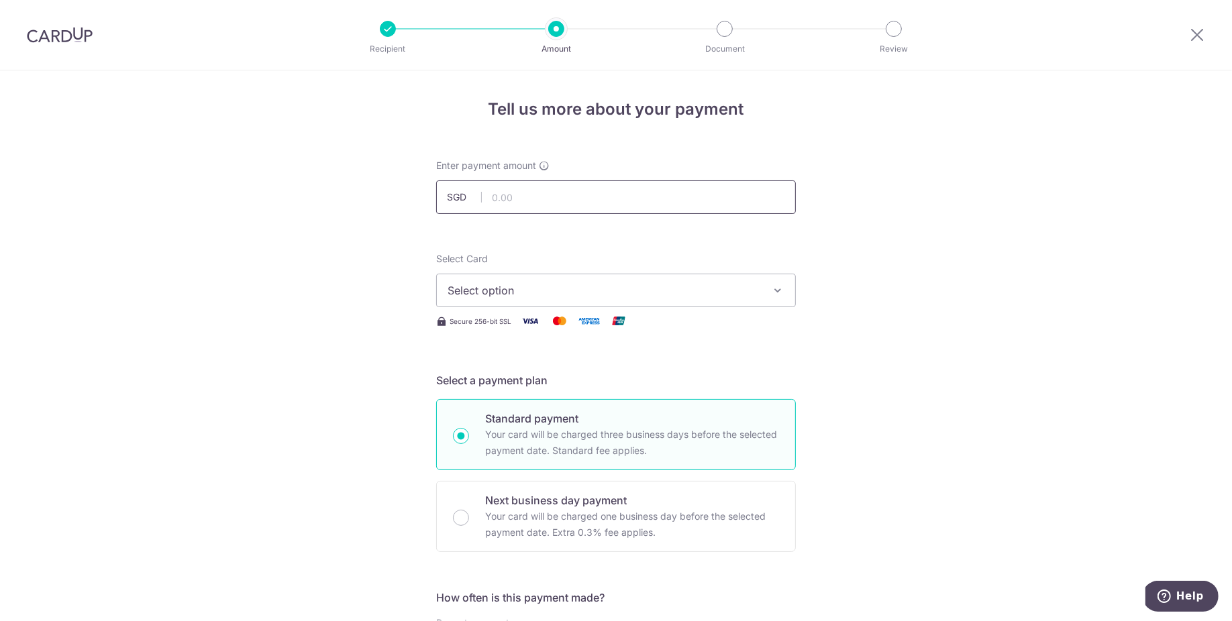
click at [552, 196] on input "text" at bounding box center [616, 197] width 360 height 34
type input "100.00"
click at [520, 290] on span "Select option" at bounding box center [603, 290] width 313 height 16
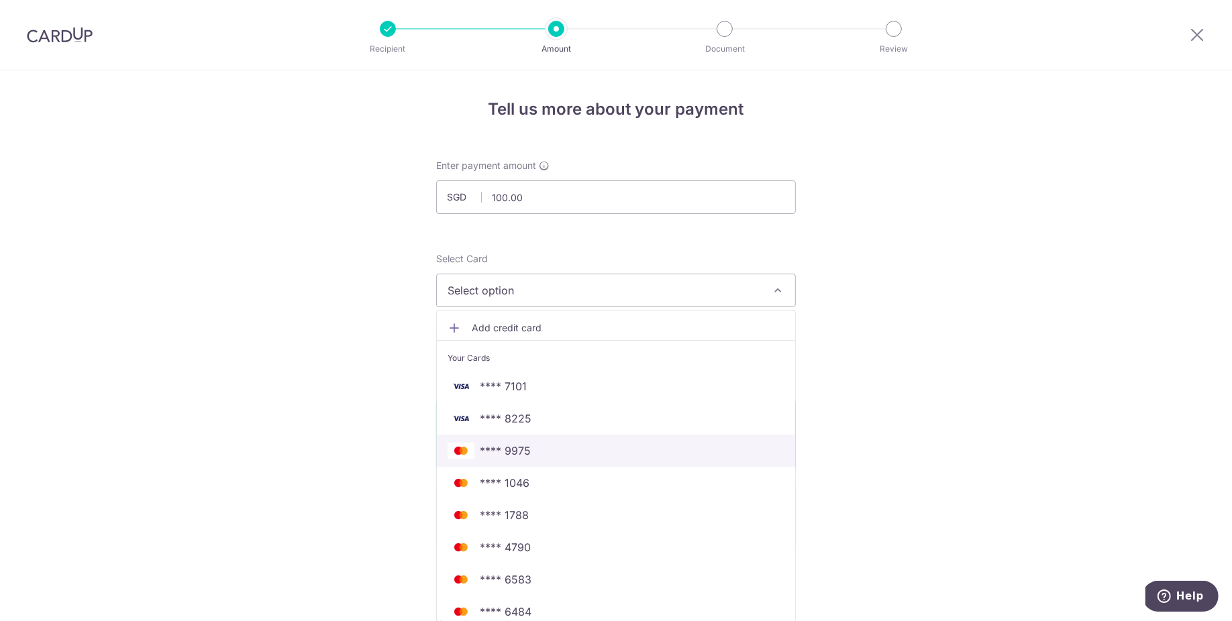
click at [541, 451] on span "**** 9975" at bounding box center [615, 451] width 337 height 16
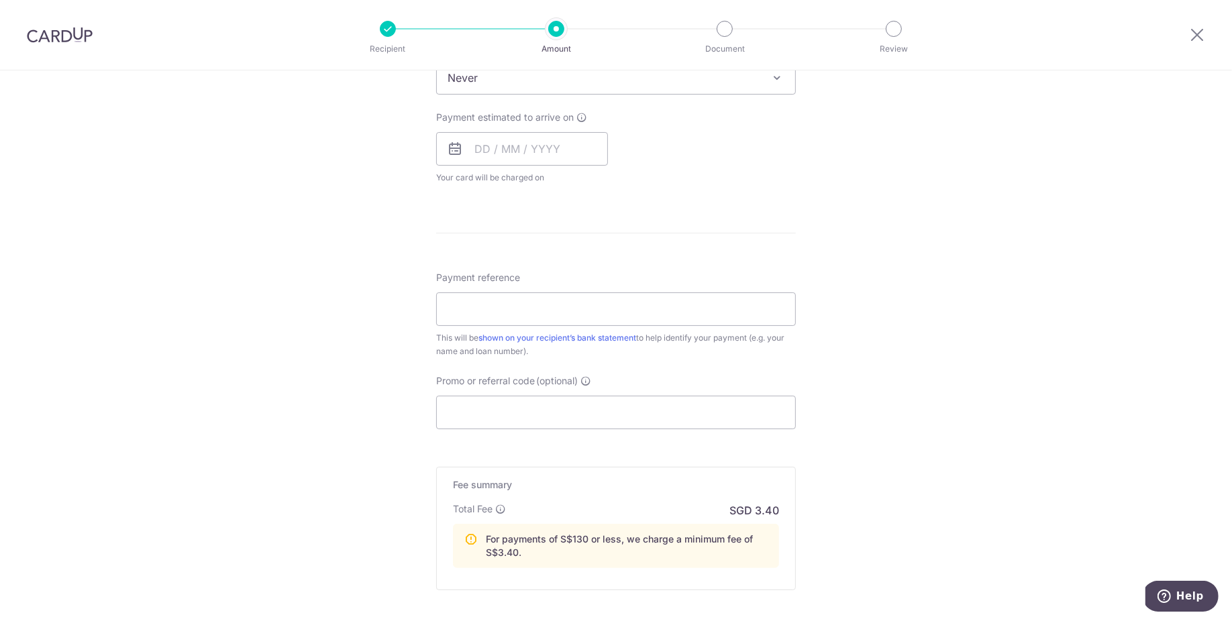
scroll to position [596, 0]
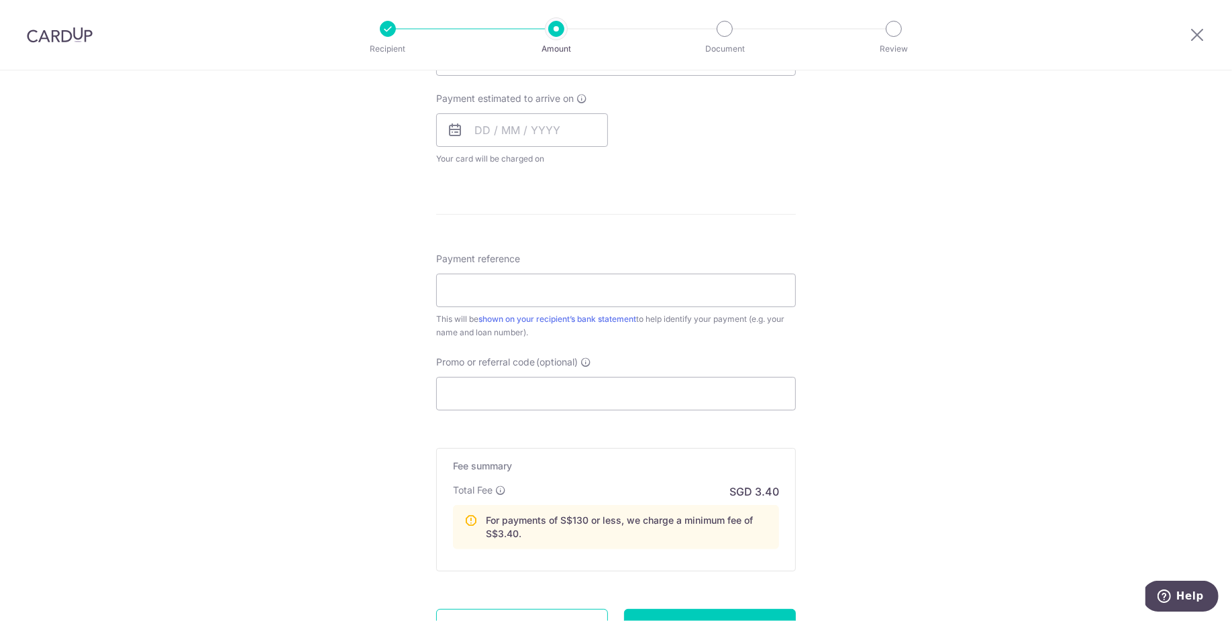
click at [566, 517] on p "For payments of S$130 or less, we charge a minimum fee of S$3.40." at bounding box center [627, 527] width 282 height 27
